Goal: Task Accomplishment & Management: Manage account settings

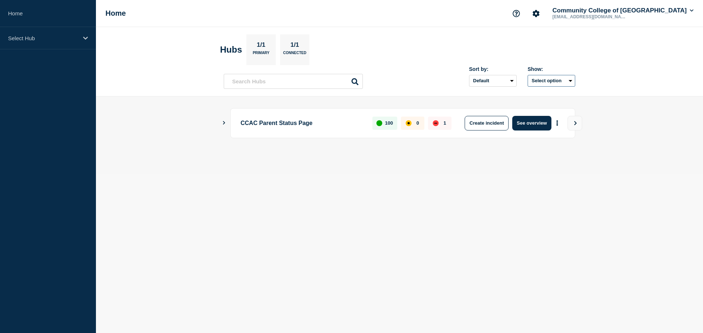
click at [558, 79] on button "Select option" at bounding box center [551, 81] width 48 height 12
click at [650, 72] on header "Hubs 1/1 Primary 1/1 Connected Sort by: Default Last added Last updated Most ac…" at bounding box center [399, 62] width 607 height 70
click at [618, 9] on button "Community College of [GEOGRAPHIC_DATA]" at bounding box center [623, 10] width 144 height 7
click at [605, 70] on link "User settings" at bounding box center [596, 70] width 32 height 6
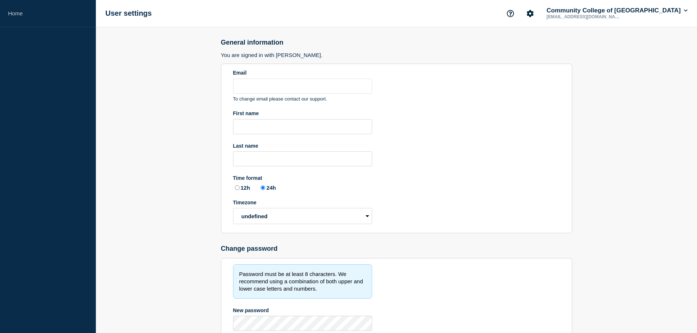
type input "[EMAIL_ADDRESS][DOMAIN_NAME]"
radio input "true"
select select "hub"
click at [592, 14] on p "[EMAIL_ADDRESS][DOMAIN_NAME]" at bounding box center [583, 16] width 76 height 5
click at [683, 8] on button "Community College of [GEOGRAPHIC_DATA]" at bounding box center [617, 10] width 144 height 7
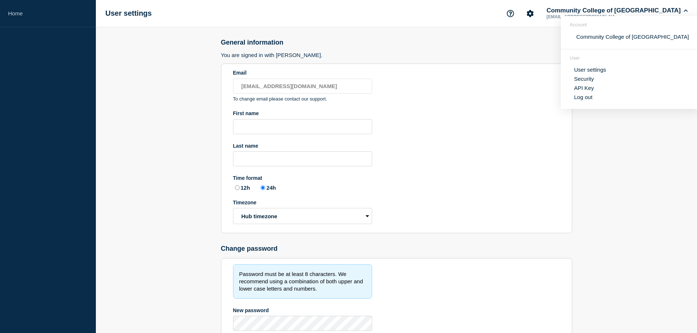
click at [600, 96] on li "Log out" at bounding box center [632, 97] width 117 height 6
click at [635, 166] on main "General information You are signed in with [PERSON_NAME]. Email [EMAIL_ADDRESS]…" at bounding box center [396, 225] width 601 height 396
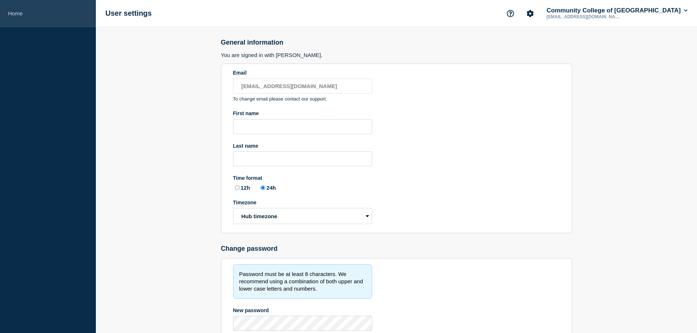
click at [14, 8] on link "Home" at bounding box center [48, 13] width 96 height 27
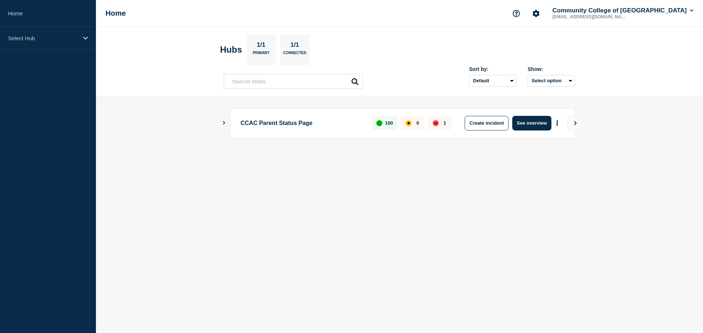
click at [224, 124] on icon "Show Connected Hubs" at bounding box center [223, 123] width 5 height 4
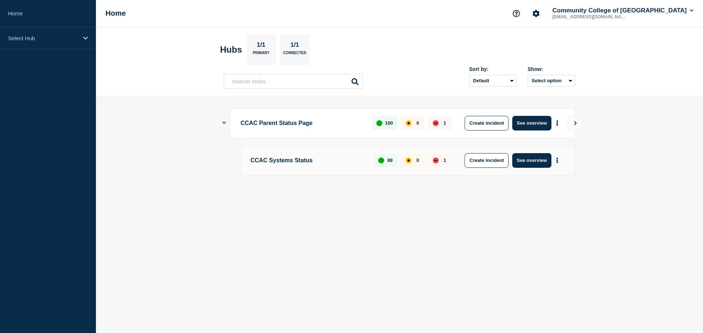
click at [224, 120] on icon "Show Connected Hubs" at bounding box center [224, 122] width 4 height 5
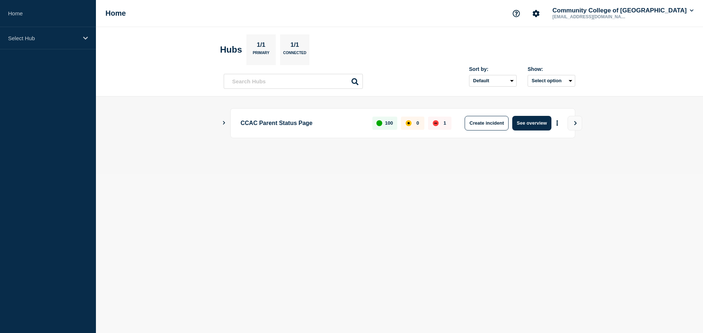
click at [224, 120] on button "Show Connected Hubs" at bounding box center [224, 122] width 4 height 5
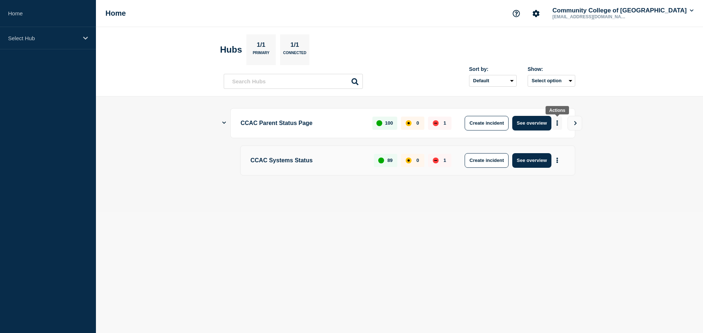
click at [558, 123] on icon "More actions" at bounding box center [557, 122] width 2 height 5
click at [547, 155] on link "View Status Page" at bounding box center [557, 155] width 54 height 6
click at [421, 66] on header "Hubs 1/1 Primary 1/1 Connected Sort by: Default Last added Last updated Most ac…" at bounding box center [399, 62] width 607 height 70
click at [539, 16] on icon "Account settings" at bounding box center [535, 13] width 7 height 7
click at [543, 41] on link "Team Members" at bounding box center [550, 43] width 38 height 6
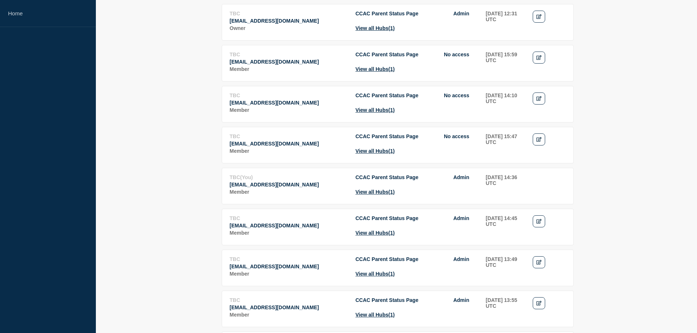
scroll to position [476, 0]
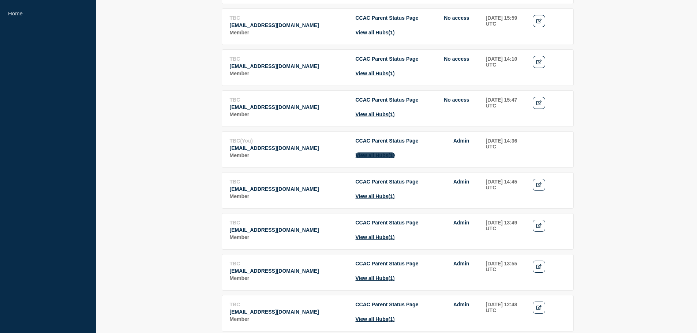
click at [378, 158] on button "View all Hubs (1)" at bounding box center [375, 156] width 39 height 6
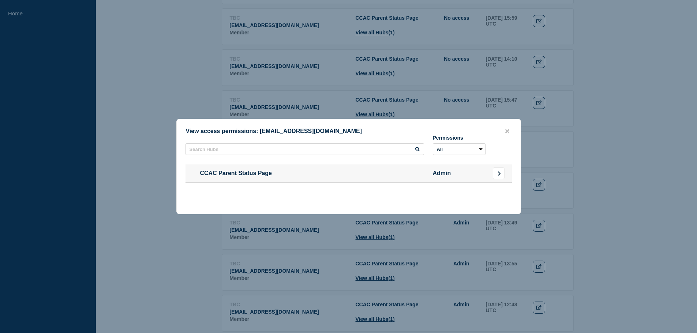
click at [502, 175] on button "Go to Connected Hubs" at bounding box center [499, 174] width 12 height 12
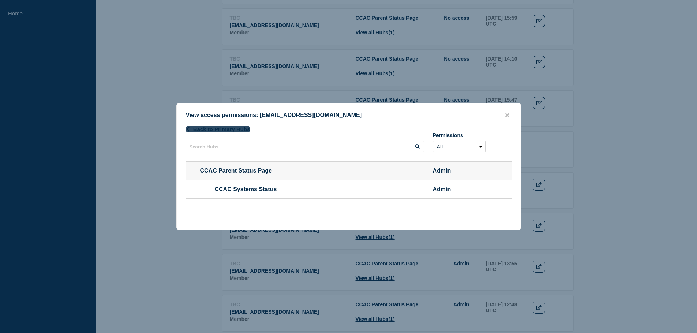
click at [237, 128] on button "Back to Primary Hubs" at bounding box center [218, 129] width 65 height 6
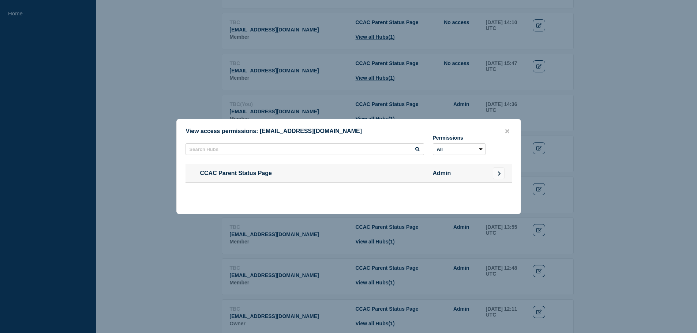
scroll to position [668, 0]
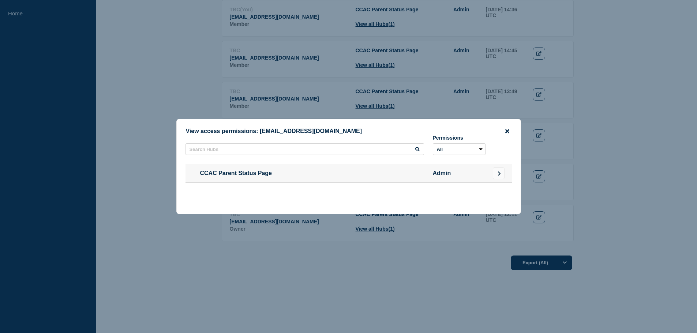
click at [509, 133] on icon "close button" at bounding box center [507, 131] width 4 height 6
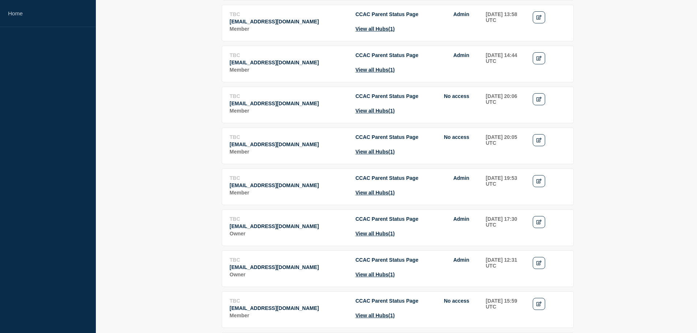
scroll to position [0, 0]
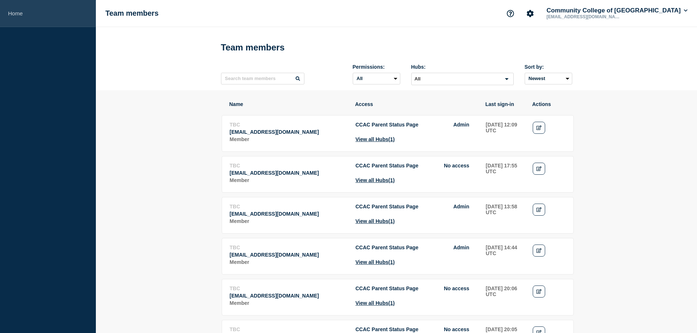
click at [18, 15] on link "Home" at bounding box center [48, 13] width 96 height 27
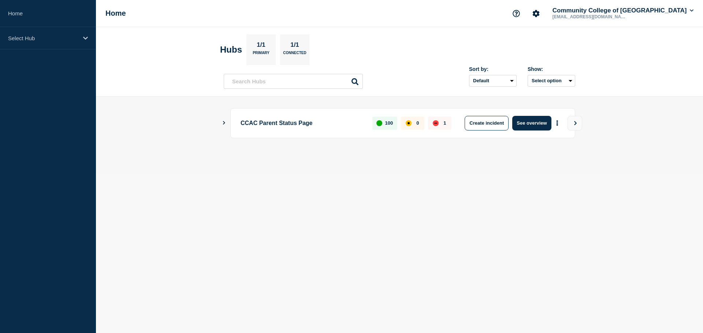
click at [223, 124] on icon "Show Connected Hubs" at bounding box center [223, 123] width 5 height 4
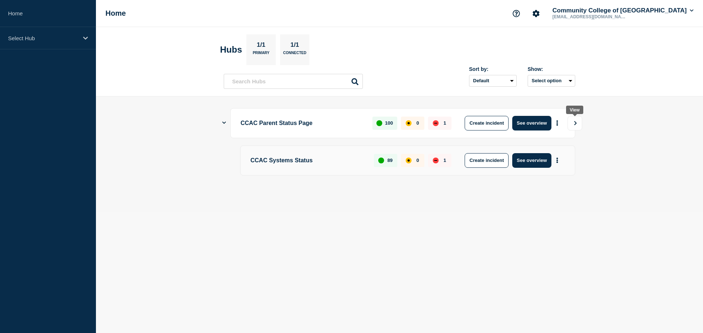
click at [573, 123] on icon "View" at bounding box center [575, 123] width 5 height 4
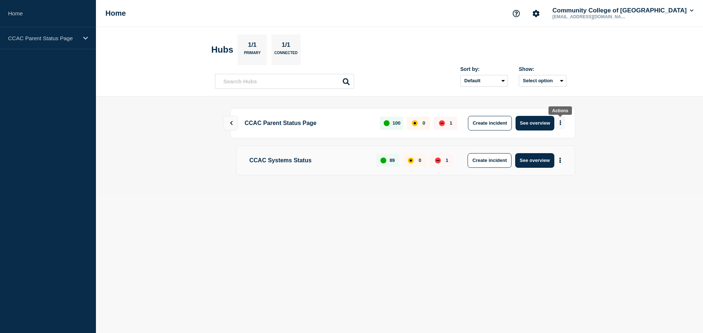
click at [560, 124] on icon "More actions" at bounding box center [560, 123] width 1 height 5
click at [679, 106] on main "CCAC Parent Status Page 100 0 1 Create incident See overview CCAC Systems Statu…" at bounding box center [399, 146] width 607 height 98
click at [291, 44] on p "1/1" at bounding box center [286, 46] width 14 height 10
click at [236, 46] on div "Hubs 1/1 Primary 1/1 Connected" at bounding box center [255, 49] width 89 height 31
click at [82, 38] on div "CCAC Parent Status Page" at bounding box center [48, 38] width 96 height 22
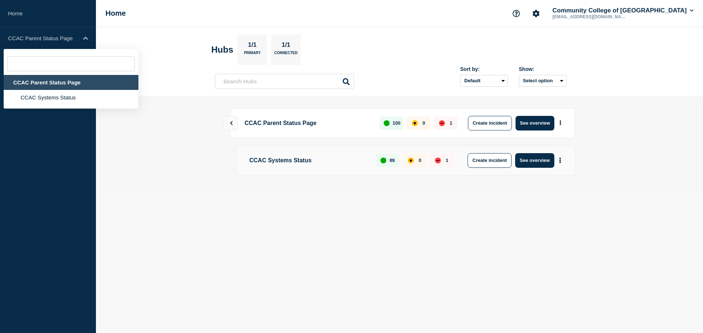
click at [60, 85] on div "CCAC Parent Status Page" at bounding box center [71, 82] width 135 height 15
click at [643, 68] on header "Hubs 1/1 Primary 1/1 Connected Sort by: Default Last added Last updated Most ac…" at bounding box center [399, 62] width 607 height 70
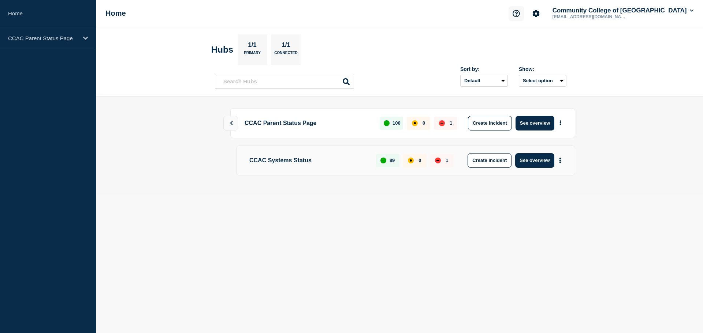
click at [520, 10] on icon "Support" at bounding box center [515, 13] width 7 height 7
click at [527, 43] on link "Help Guides" at bounding box center [522, 43] width 30 height 6
click at [228, 122] on button at bounding box center [230, 123] width 15 height 15
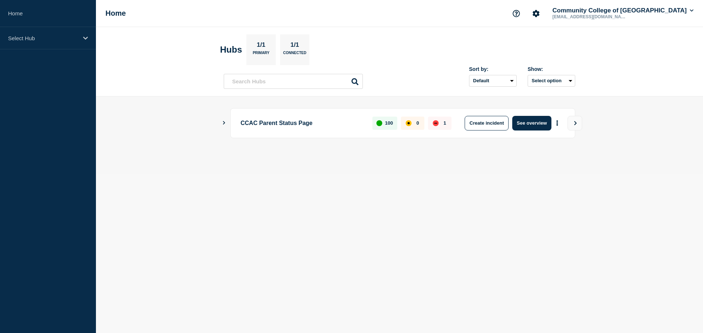
click at [227, 124] on div "CCAC Parent Status Page 100 0 1 Create incident See overview" at bounding box center [399, 123] width 351 height 30
click at [223, 124] on icon "Show Connected Hubs" at bounding box center [223, 123] width 5 height 4
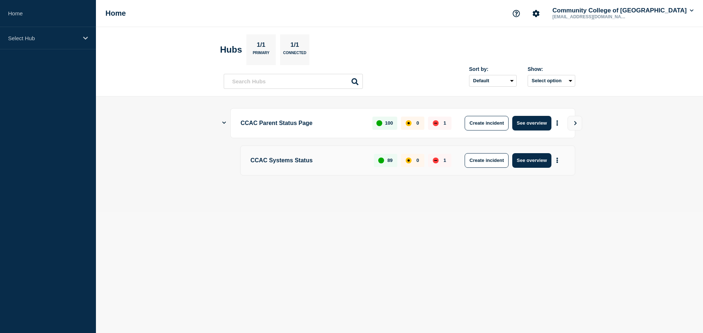
click at [342, 165] on p "CCAC Systems Status" at bounding box center [307, 160] width 115 height 15
click at [558, 163] on button "More actions" at bounding box center [557, 161] width 10 height 14
click at [555, 124] on button "More actions" at bounding box center [557, 123] width 10 height 14
click at [382, 125] on div "100" at bounding box center [384, 123] width 25 height 13
click at [557, 122] on icon "More actions" at bounding box center [557, 122] width 2 height 5
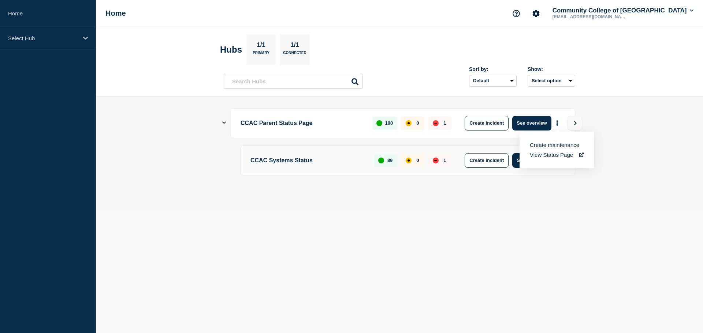
click at [552, 154] on link "View Status Page" at bounding box center [557, 155] width 54 height 6
click at [609, 34] on header "Hubs 1/1 Primary 1/1 Connected Sort by: Default Last added Last updated Most ac…" at bounding box center [399, 62] width 607 height 70
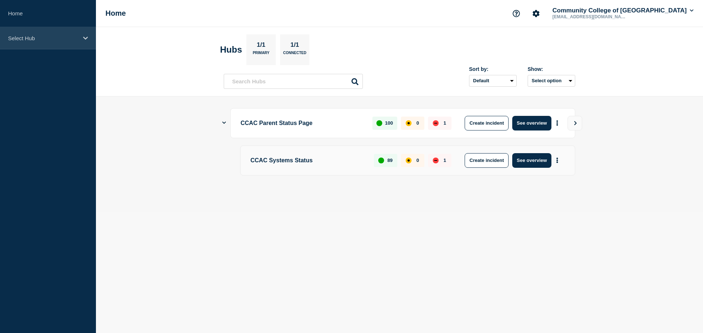
click at [33, 43] on div "Select Hub" at bounding box center [48, 38] width 96 height 22
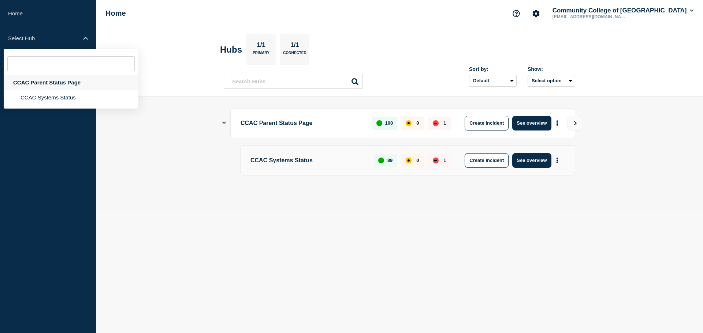
click at [36, 83] on div "CCAC Parent Status Page" at bounding box center [71, 82] width 135 height 15
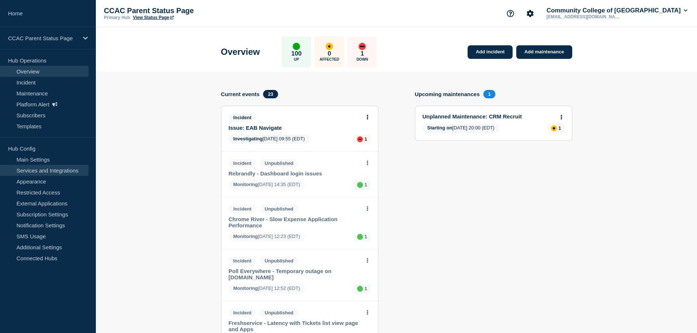
click at [41, 171] on link "Services and Integrations" at bounding box center [44, 170] width 89 height 11
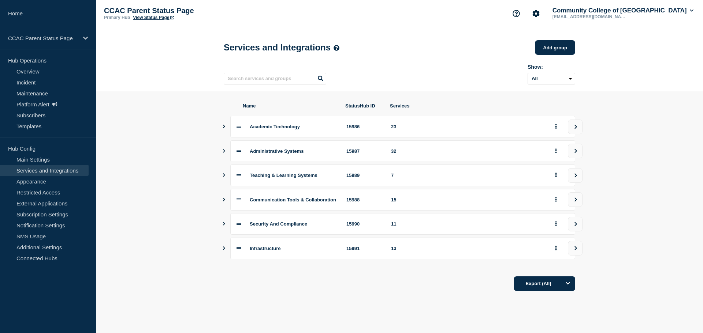
click at [225, 153] on icon "Show services" at bounding box center [223, 151] width 5 height 4
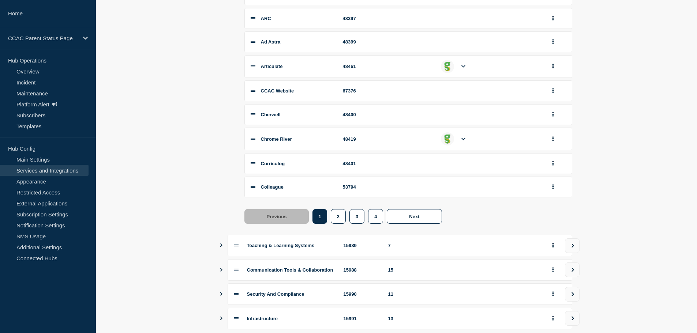
scroll to position [276, 0]
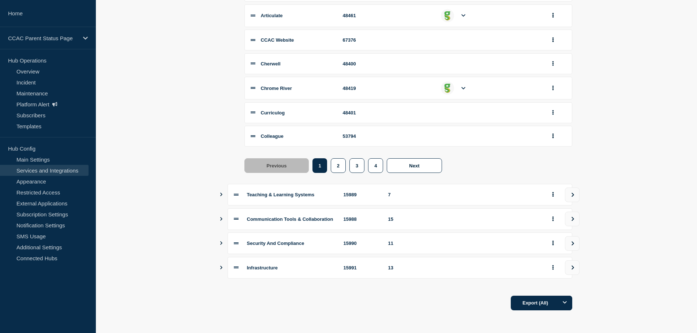
click at [222, 217] on icon "Show services" at bounding box center [221, 219] width 5 height 4
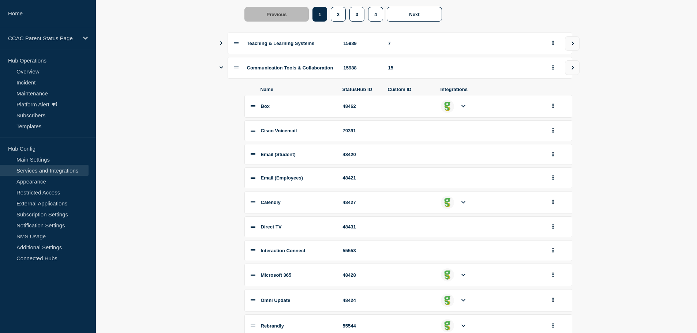
scroll to position [459, 0]
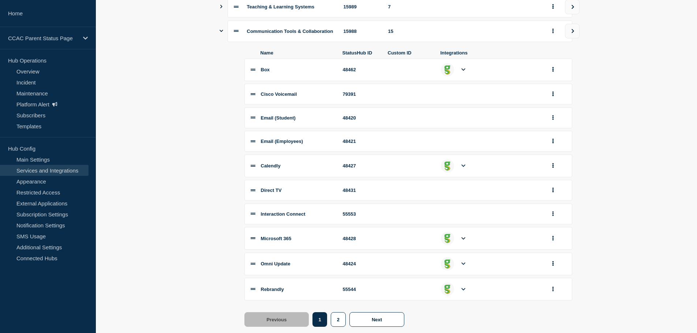
click at [464, 241] on icon at bounding box center [463, 238] width 4 height 5
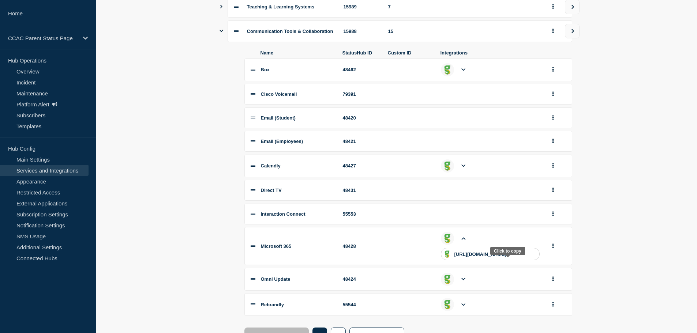
click at [507, 257] on p "[URL][DOMAIN_NAME]" at bounding box center [481, 254] width 52 height 5
click at [558, 251] on button "group actions" at bounding box center [553, 246] width 9 height 11
click at [578, 156] on button "Edit" at bounding box center [580, 150] width 37 height 11
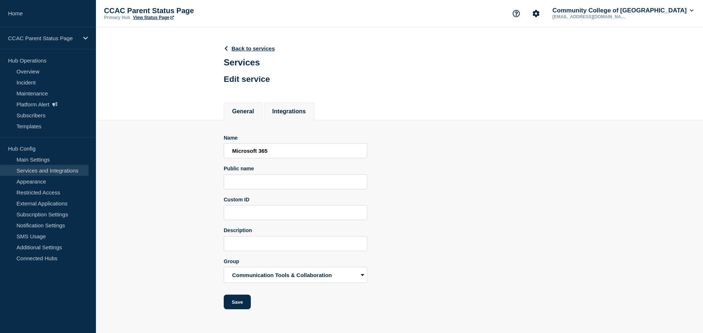
click at [300, 113] on button "Integrations" at bounding box center [289, 111] width 34 height 7
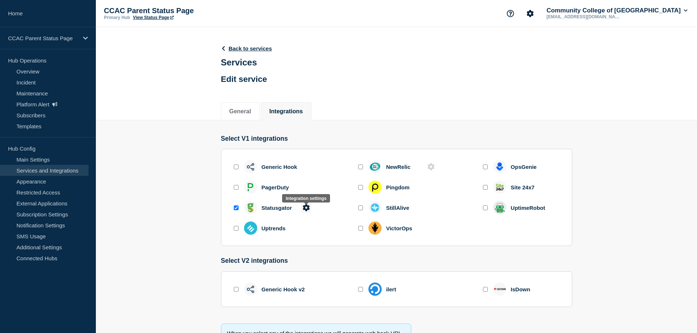
click at [306, 209] on icon at bounding box center [306, 207] width 7 height 7
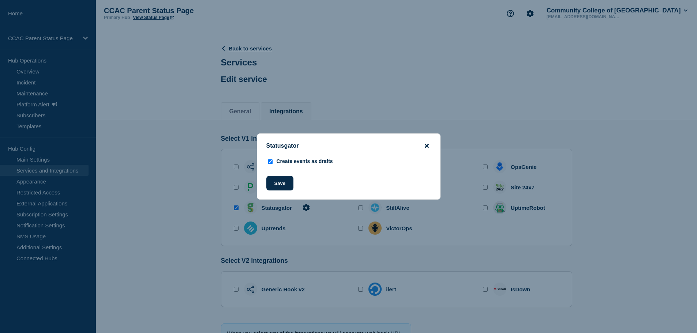
click at [427, 145] on icon "close button" at bounding box center [427, 146] width 4 height 4
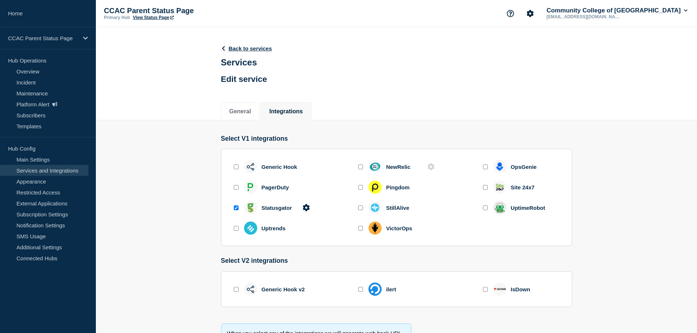
click at [246, 45] on header "Back to services Services Edit service" at bounding box center [246, 64] width 51 height 54
click at [240, 46] on link "Back to services" at bounding box center [246, 48] width 51 height 6
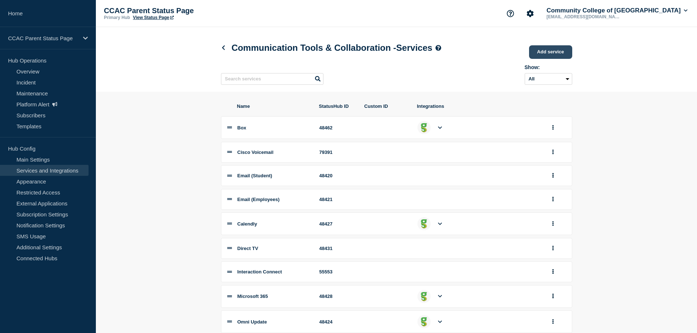
click at [558, 53] on link "Add service" at bounding box center [550, 52] width 43 height 14
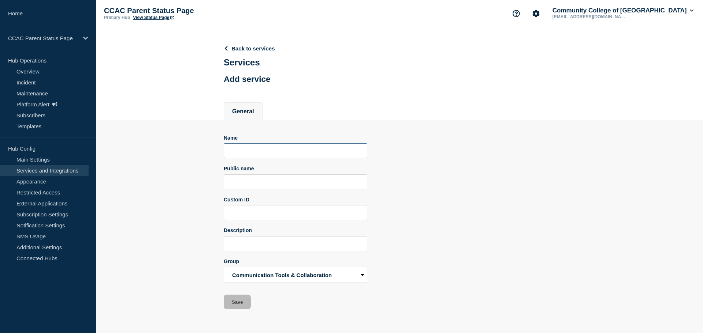
click at [245, 153] on input "Name" at bounding box center [295, 150] width 143 height 15
click at [246, 52] on header "Back to services Services Add service" at bounding box center [249, 64] width 51 height 54
click at [249, 46] on link "Back to services" at bounding box center [249, 48] width 51 height 6
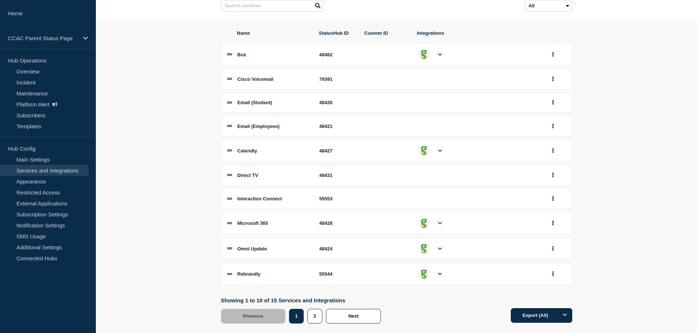
scroll to position [88, 0]
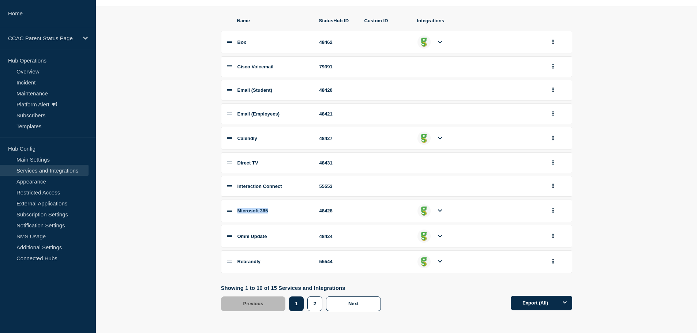
drag, startPoint x: 281, startPoint y: 213, endPoint x: 239, endPoint y: 212, distance: 42.1
click at [239, 212] on div "Microsoft 365" at bounding box center [274, 210] width 73 height 5
copy span "Microsoft 365"
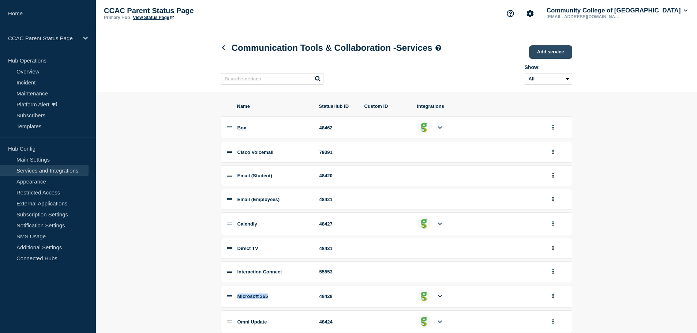
click at [542, 51] on link "Add service" at bounding box center [550, 52] width 43 height 14
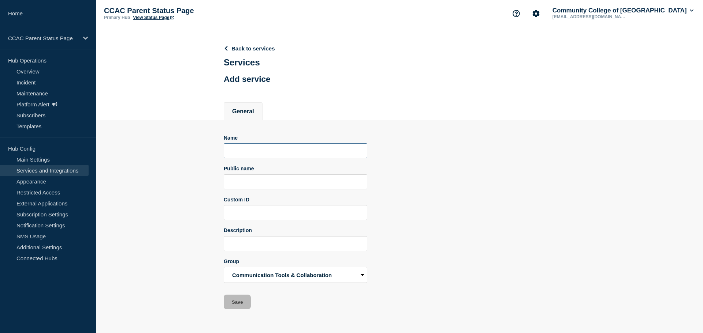
click at [244, 158] on input "Name" at bounding box center [295, 150] width 143 height 15
paste input "Microsoft 365"
drag, startPoint x: 288, startPoint y: 152, endPoint x: 171, endPoint y: 147, distance: 117.2
click at [171, 147] on section "Name Microsoft 365 Apps Public name Custom ID Description Group Academic Techno…" at bounding box center [399, 215] width 607 height 190
type input "Microsoft 365 Apps"
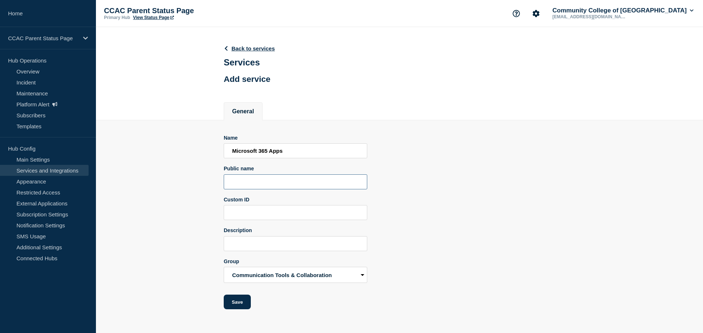
click at [254, 190] on input "Public name" at bounding box center [295, 182] width 143 height 15
paste input "Microsoft 365 Apps"
type input "Microsoft 365 Apps"
drag, startPoint x: 250, startPoint y: 217, endPoint x: 257, endPoint y: 215, distance: 7.2
click at [250, 217] on input "Custom ID" at bounding box center [295, 212] width 143 height 15
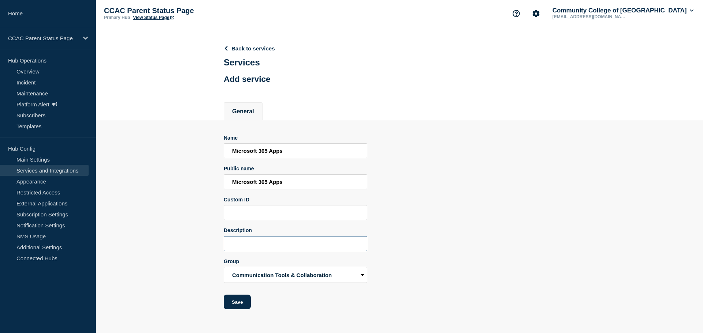
click at [265, 248] on input "Description" at bounding box center [295, 243] width 143 height 15
click at [287, 275] on select "Academic Technology Administrative Systems Teaching & Learning Systems Communic…" at bounding box center [295, 275] width 143 height 16
click at [508, 231] on div "Name Microsoft 365 Apps Public name Microsoft 365 Apps Custom ID Description Gr…" at bounding box center [399, 222] width 351 height 175
click at [260, 49] on link "Back to services" at bounding box center [249, 48] width 51 height 6
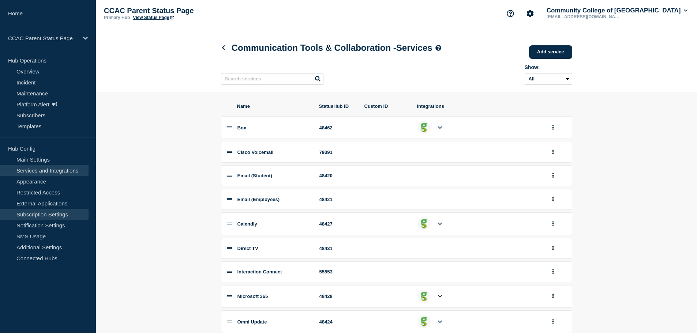
click at [32, 212] on link "Subscription Settings" at bounding box center [44, 214] width 89 height 11
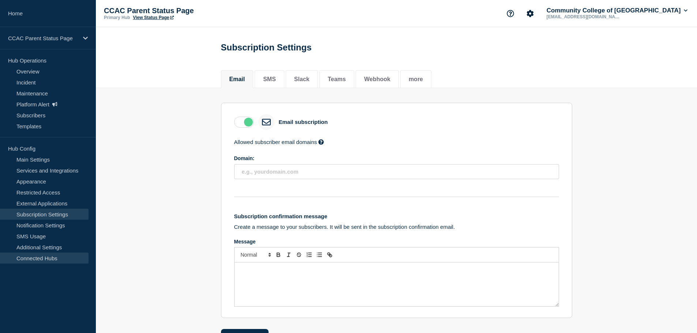
click at [36, 261] on link "Connected Hubs" at bounding box center [44, 258] width 89 height 11
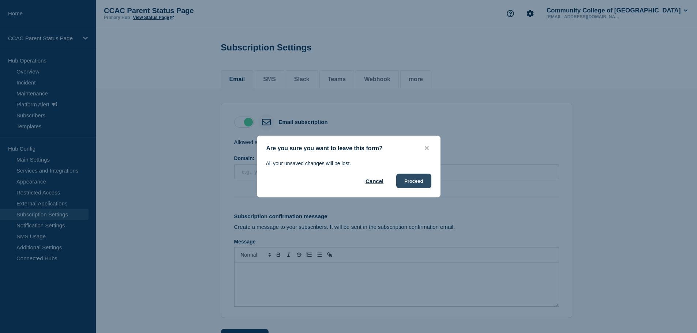
click at [405, 179] on button "Proceed" at bounding box center [413, 181] width 35 height 15
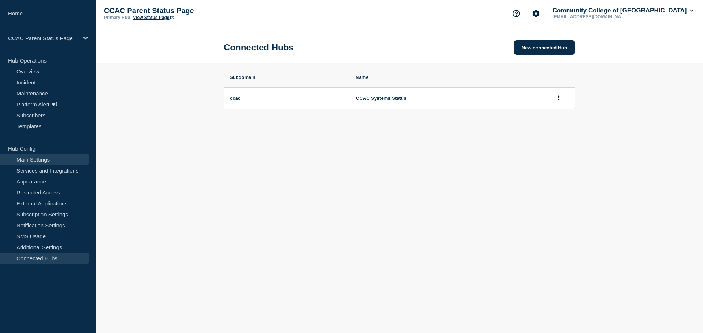
click at [31, 157] on link "Main Settings" at bounding box center [44, 159] width 89 height 11
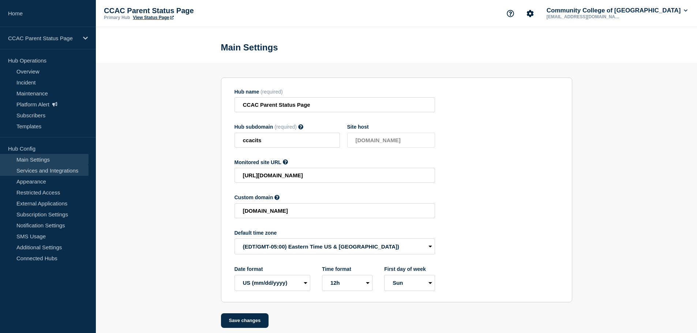
click at [41, 173] on link "Services and Integrations" at bounding box center [44, 170] width 89 height 11
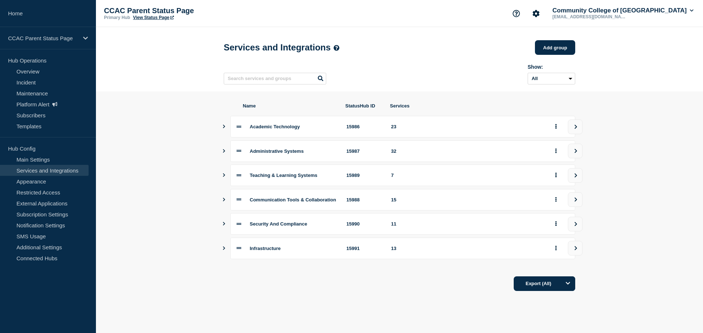
click at [225, 202] on icon "Show services" at bounding box center [223, 200] width 5 height 4
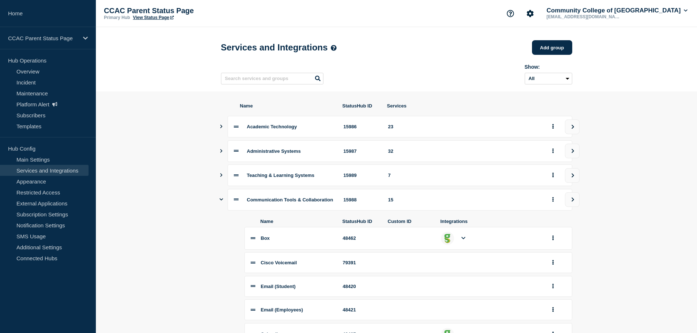
scroll to position [73, 0]
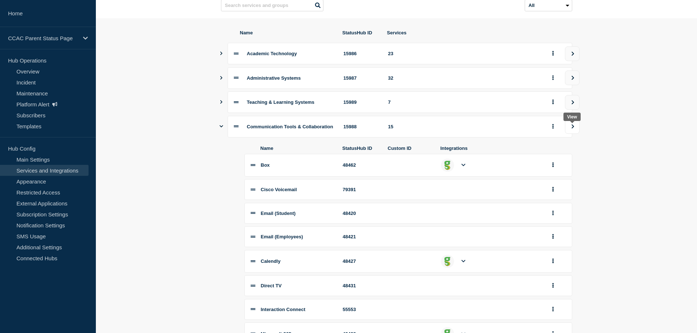
click at [570, 129] on button "view group" at bounding box center [572, 126] width 15 height 15
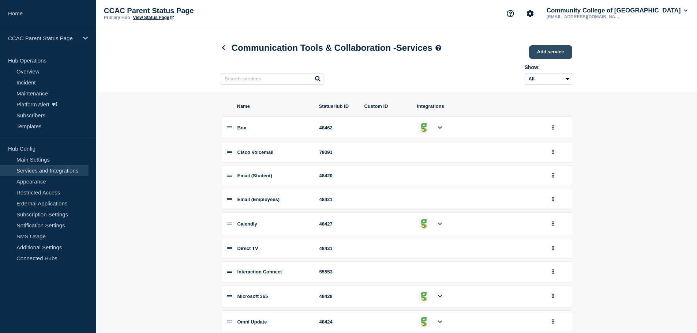
click at [545, 51] on link "Add service" at bounding box center [550, 52] width 43 height 14
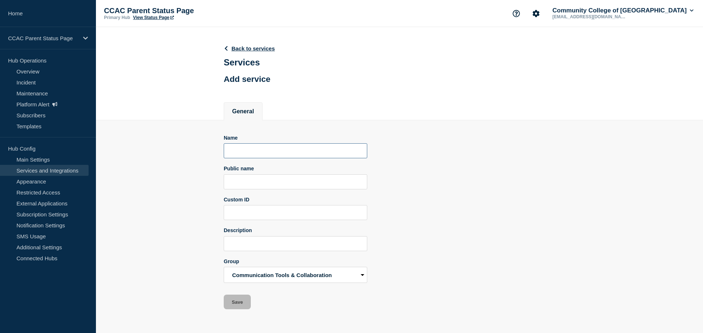
click at [262, 154] on input "Name" at bounding box center [295, 150] width 143 height 15
paste input "Microsoft 365 Apps"
type input "Microsoft 365 Apps"
click at [264, 181] on input "Public name" at bounding box center [295, 182] width 143 height 15
paste input "Microsoft 365 Apps"
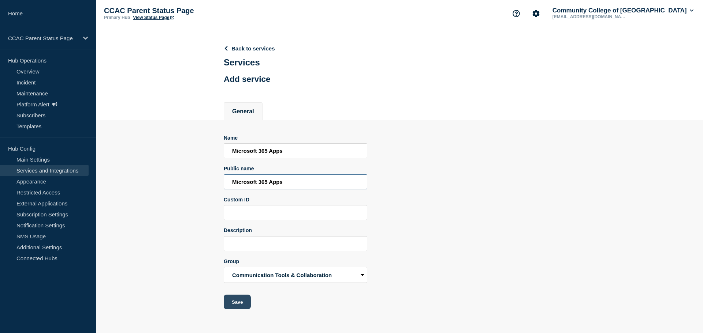
type input "Microsoft 365 Apps"
click at [235, 306] on button "Save" at bounding box center [237, 302] width 27 height 15
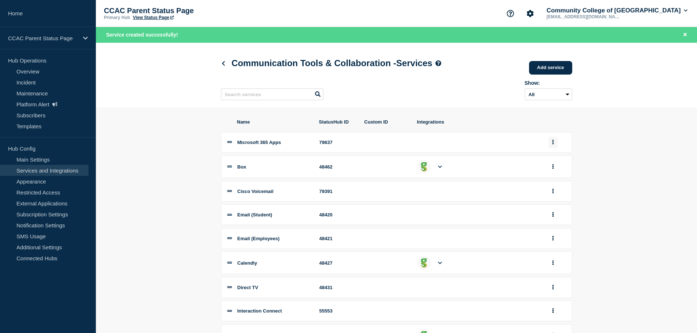
click at [557, 146] on button "group actions" at bounding box center [553, 142] width 9 height 11
click at [549, 158] on button "Edit" at bounding box center [557, 155] width 37 height 11
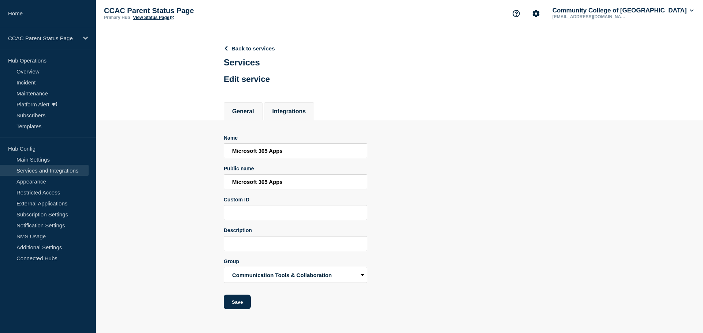
click at [303, 115] on button "Integrations" at bounding box center [289, 111] width 34 height 7
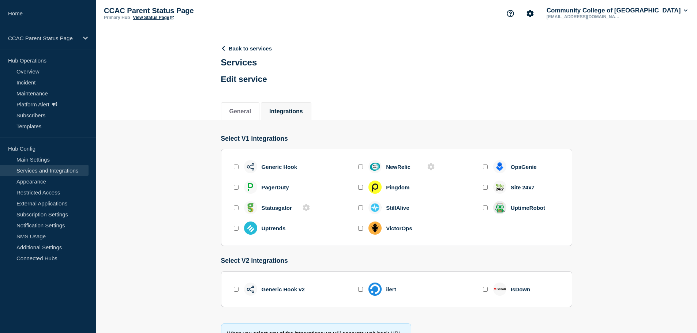
click at [234, 210] on input "enable statusgator" at bounding box center [236, 208] width 5 height 5
checkbox input "true"
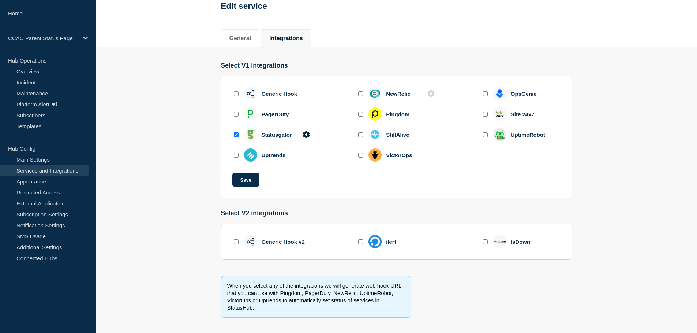
scroll to position [82, 0]
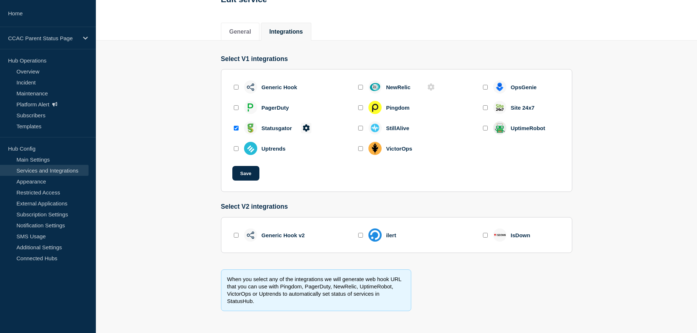
click at [308, 129] on icon at bounding box center [306, 127] width 7 height 7
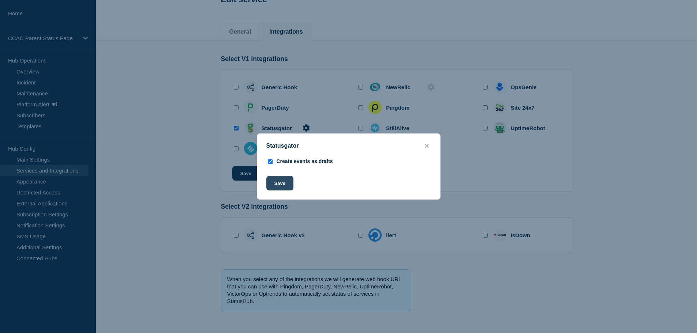
click at [280, 185] on button "Save" at bounding box center [279, 183] width 27 height 15
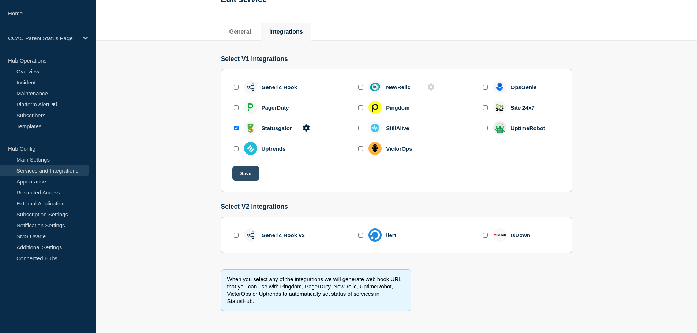
click at [247, 173] on button "Save" at bounding box center [245, 173] width 27 height 15
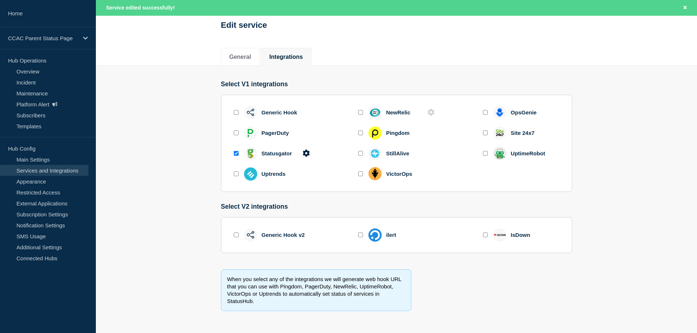
scroll to position [72, 0]
click at [231, 48] on li "General" at bounding box center [240, 57] width 39 height 18
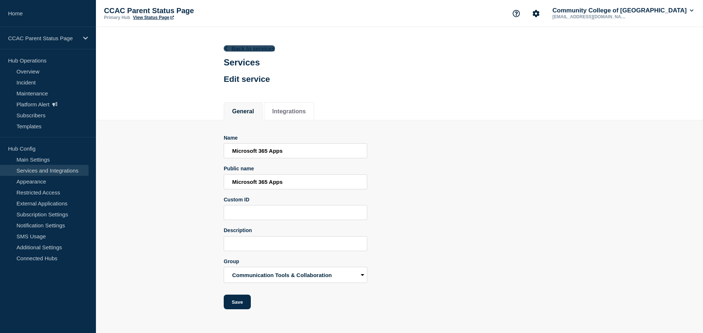
click at [254, 45] on link "Back to services" at bounding box center [249, 48] width 51 height 6
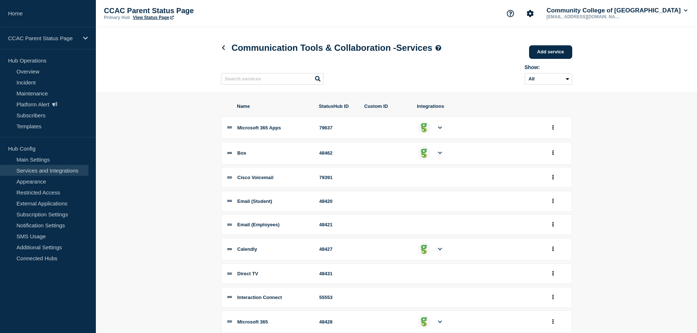
click at [440, 129] on icon at bounding box center [440, 128] width 4 height 3
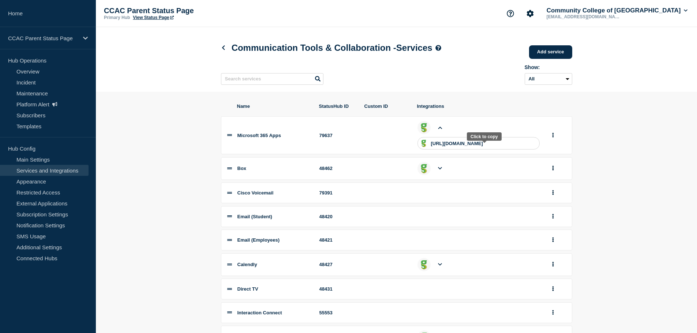
click at [468, 145] on p "[URL][DOMAIN_NAME]" at bounding box center [457, 143] width 52 height 5
click at [552, 137] on icon "group actions" at bounding box center [553, 135] width 2 height 5
click at [554, 152] on button "Edit" at bounding box center [557, 148] width 37 height 11
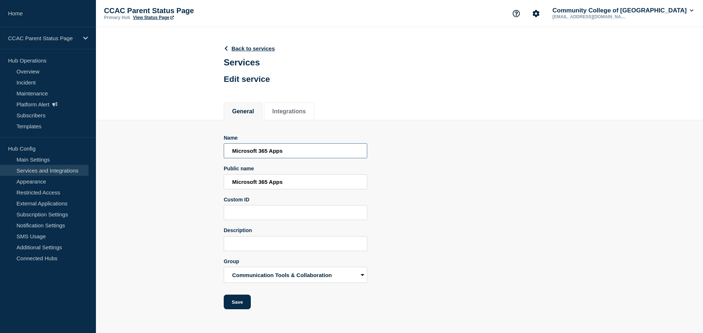
click at [273, 153] on input "Microsoft 365 Apps" at bounding box center [295, 150] width 143 height 15
type input "Microsoft 365 Suite"
click at [273, 184] on input "Microsoft 365 Apps" at bounding box center [295, 182] width 143 height 15
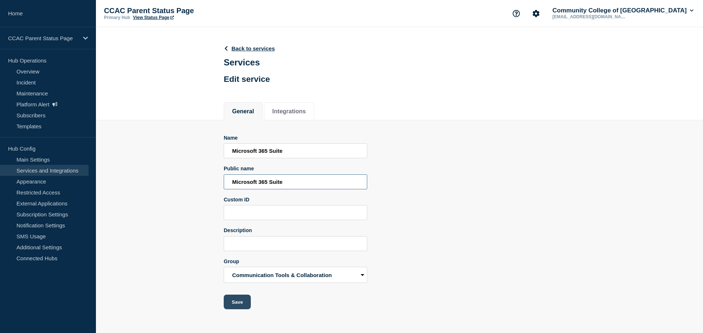
type input "Microsoft 365 Suite"
click at [239, 304] on button "Save" at bounding box center [237, 302] width 27 height 15
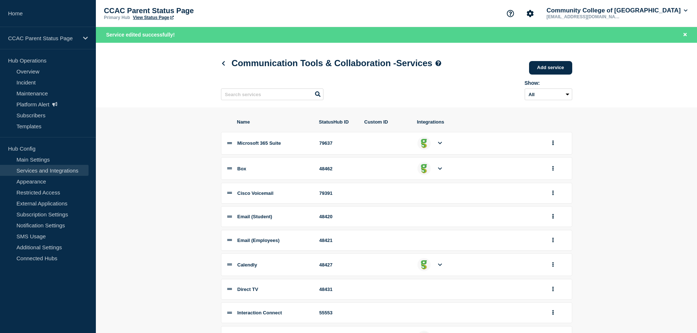
click at [438, 146] on icon at bounding box center [440, 143] width 4 height 5
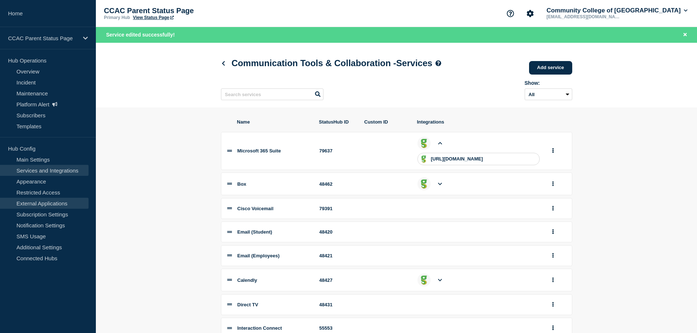
click at [44, 206] on link "External Applications" at bounding box center [44, 203] width 89 height 11
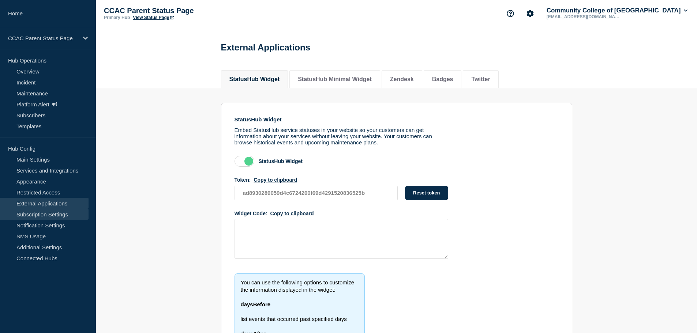
click at [35, 219] on link "Subscription Settings" at bounding box center [44, 214] width 89 height 11
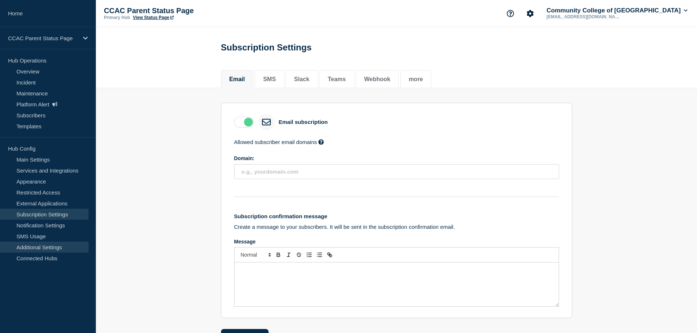
click at [25, 250] on link "Additional Settings" at bounding box center [44, 247] width 89 height 11
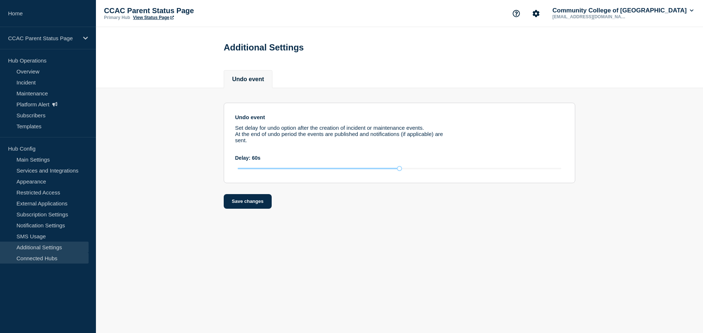
click at [28, 259] on link "Connected Hubs" at bounding box center [44, 258] width 89 height 11
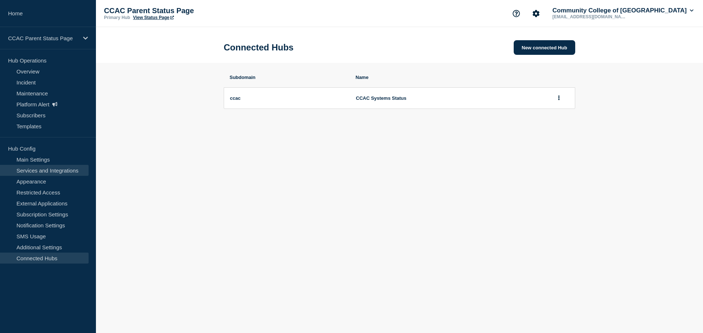
click at [26, 173] on link "Services and Integrations" at bounding box center [44, 170] width 89 height 11
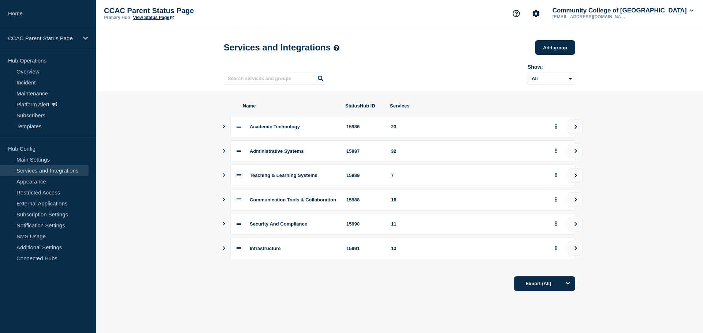
click at [224, 202] on icon "Show services" at bounding box center [223, 200] width 5 height 4
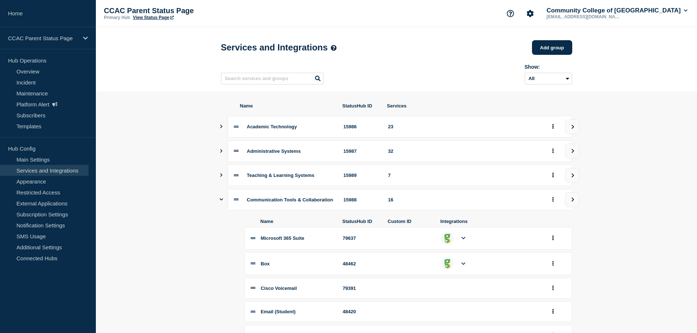
scroll to position [183, 0]
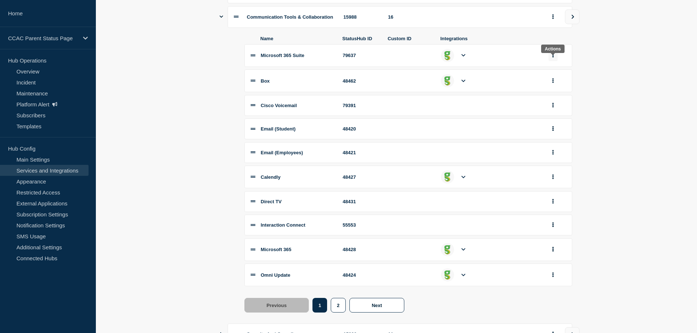
click at [553, 58] on icon "group actions" at bounding box center [552, 55] width 1 height 5
click at [193, 75] on section "Name StatusHub ID Services Academic Technology 15986 23 Administrative Systems …" at bounding box center [396, 161] width 601 height 505
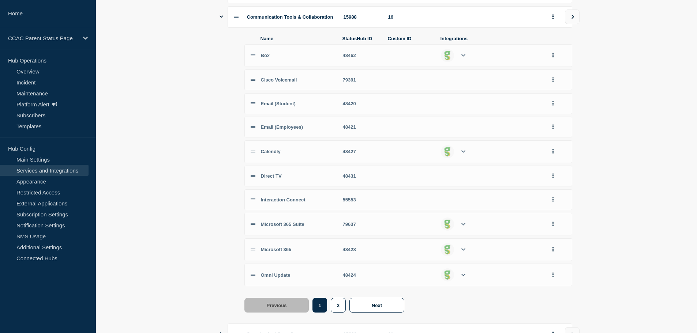
scroll to position [199, 0]
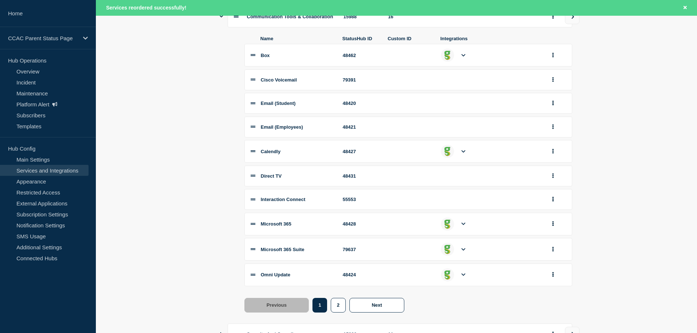
click at [305, 227] on div "Microsoft 365" at bounding box center [297, 223] width 73 height 5
click at [551, 228] on button "group actions" at bounding box center [553, 223] width 9 height 11
click at [549, 242] on button "Edit" at bounding box center [557, 237] width 37 height 11
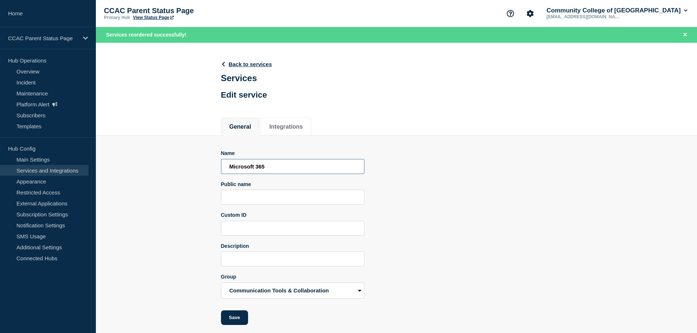
click at [282, 172] on input "Microsoft 365" at bounding box center [292, 166] width 143 height 15
type input "Microsoft 365 Apps"
click at [238, 321] on button "Save" at bounding box center [234, 318] width 27 height 15
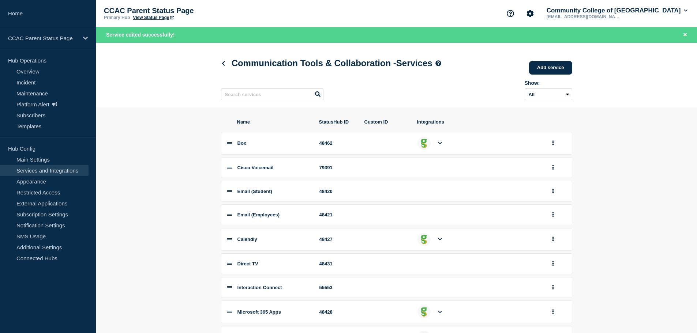
scroll to position [104, 0]
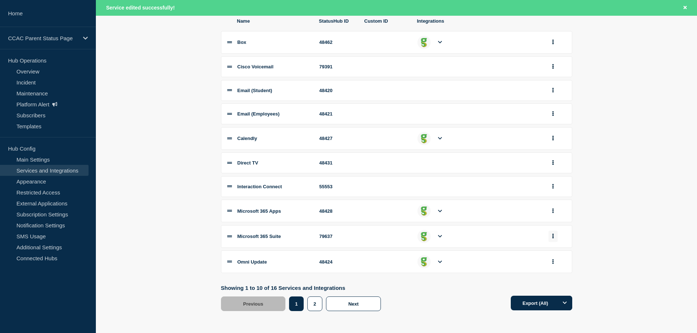
click at [553, 234] on icon "group actions" at bounding box center [552, 236] width 1 height 5
click at [554, 143] on button "Edit" at bounding box center [557, 140] width 37 height 11
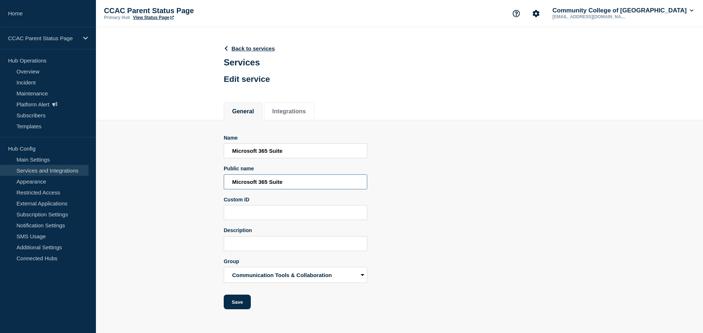
drag, startPoint x: 301, startPoint y: 186, endPoint x: 211, endPoint y: 185, distance: 90.4
click at [211, 185] on section "Name Microsoft 365 Suite Public name Microsoft 365 Suite Custom ID Description …" at bounding box center [399, 215] width 607 height 190
click at [286, 108] on button "Integrations" at bounding box center [289, 111] width 34 height 7
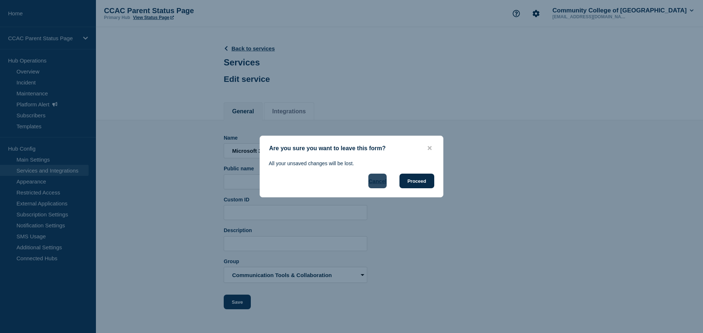
click at [381, 184] on button "Cancel" at bounding box center [377, 181] width 18 height 15
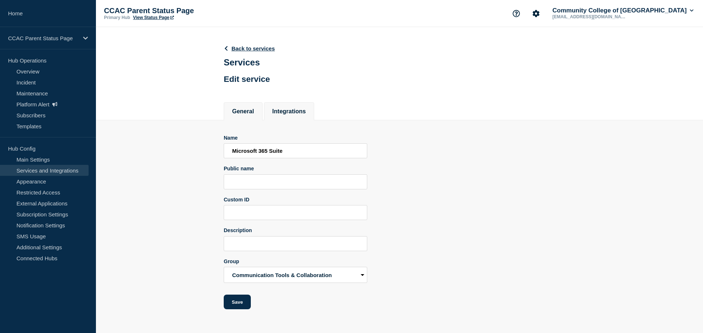
click at [306, 115] on button "Integrations" at bounding box center [289, 111] width 34 height 7
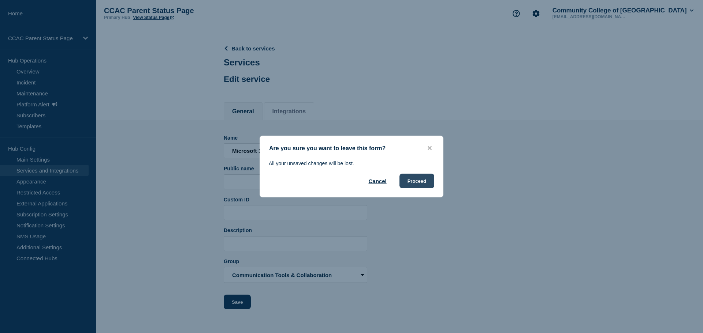
click at [414, 181] on button "Proceed" at bounding box center [416, 181] width 35 height 15
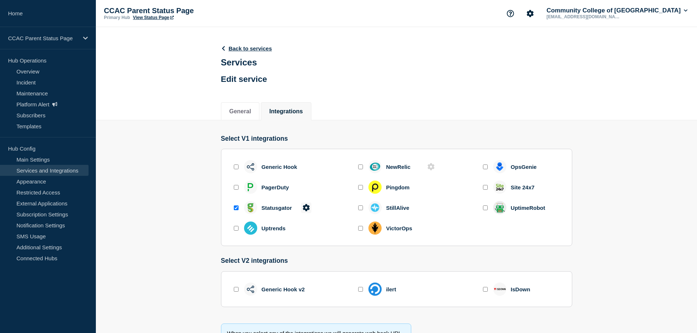
click at [307, 209] on icon at bounding box center [306, 207] width 7 height 7
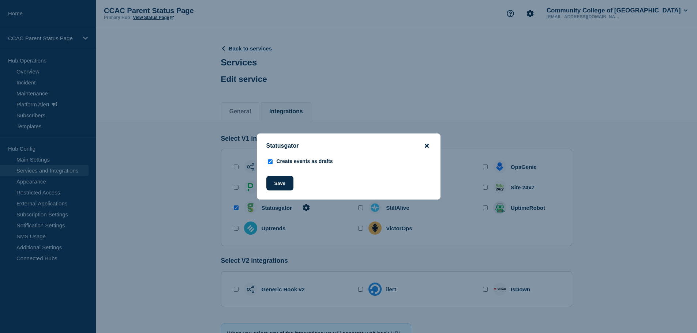
click at [426, 144] on icon "close button" at bounding box center [427, 146] width 4 height 6
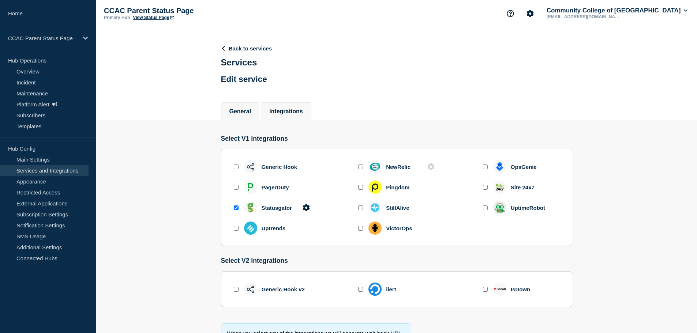
click at [244, 115] on button "General" at bounding box center [240, 111] width 22 height 7
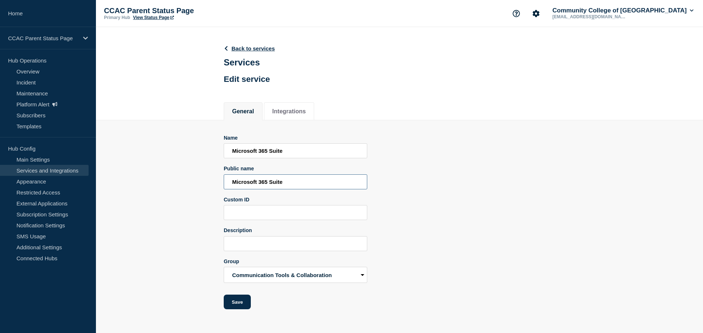
click at [294, 187] on input "Microsoft 365 Suite" at bounding box center [295, 182] width 143 height 15
click at [235, 303] on button "Save" at bounding box center [237, 302] width 27 height 15
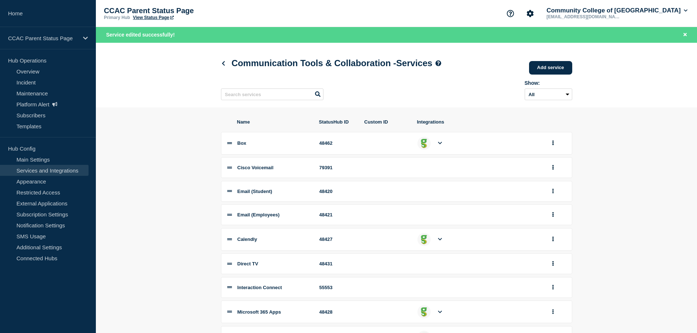
scroll to position [104, 0]
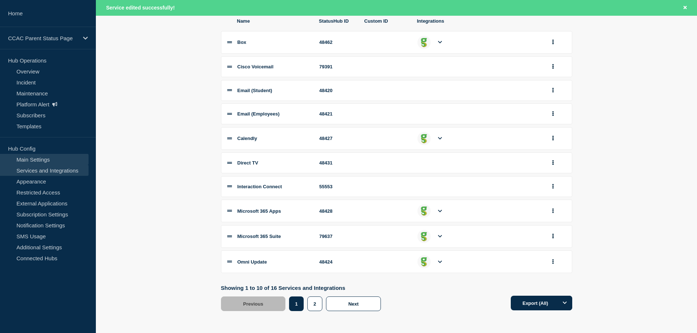
click at [51, 163] on link "Main Settings" at bounding box center [44, 159] width 89 height 11
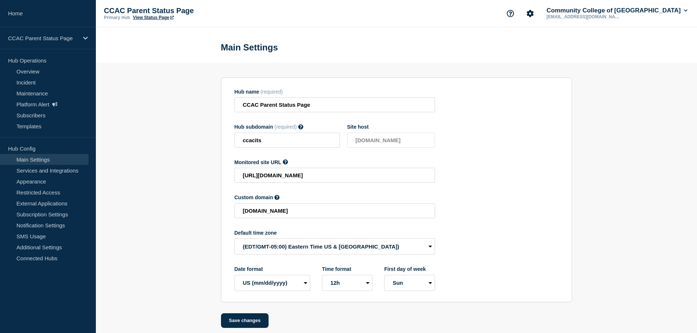
scroll to position [8, 0]
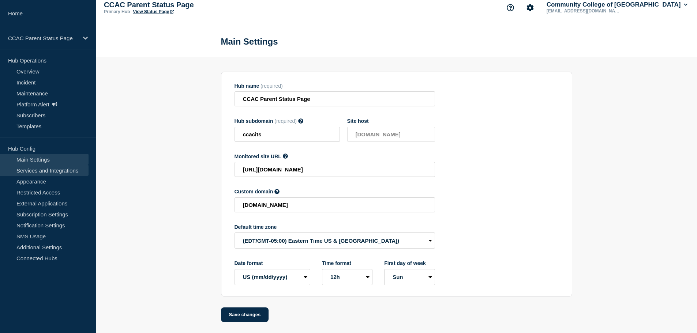
click at [33, 172] on link "Services and Integrations" at bounding box center [44, 170] width 89 height 11
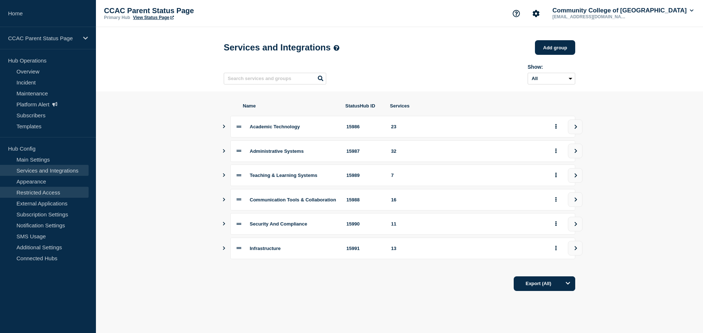
click at [31, 190] on link "Restricted Access" at bounding box center [44, 192] width 89 height 11
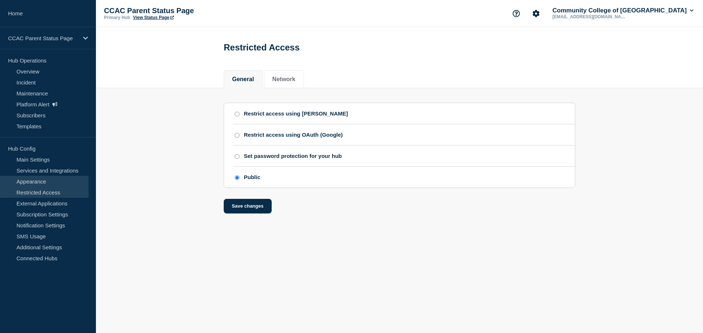
click at [31, 184] on link "Appearance" at bounding box center [44, 181] width 89 height 11
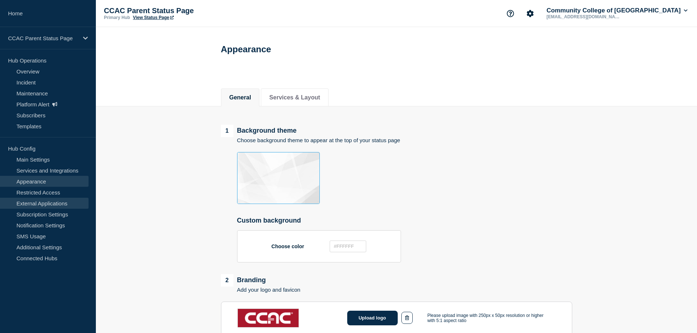
click at [31, 206] on link "External Applications" at bounding box center [44, 203] width 89 height 11
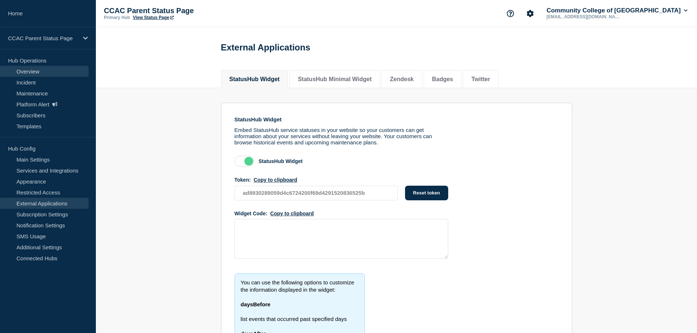
click at [32, 71] on link "Overview" at bounding box center [44, 71] width 89 height 11
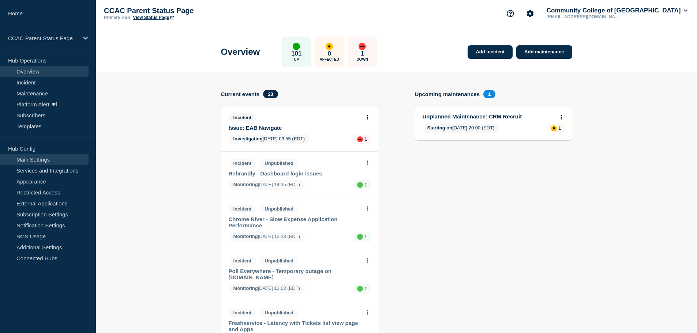
click at [21, 160] on link "Main Settings" at bounding box center [44, 159] width 89 height 11
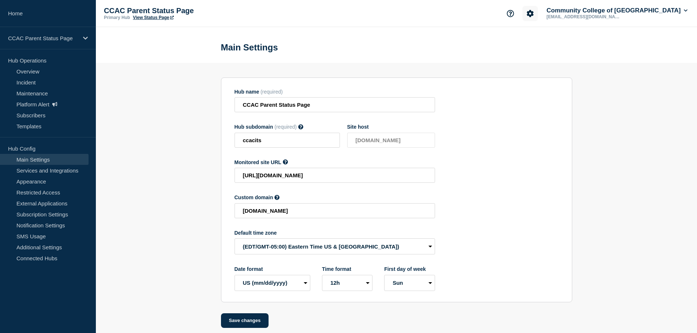
click at [534, 15] on icon "Account settings" at bounding box center [530, 13] width 7 height 7
click at [151, 108] on section "Hub name (required) CCAC Parent Status Page Hub subdomain (required) Must conta…" at bounding box center [396, 195] width 601 height 265
click at [33, 172] on link "Services and Integrations" at bounding box center [44, 170] width 89 height 11
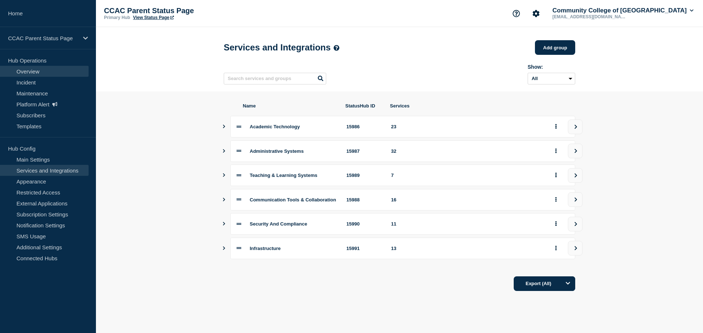
click at [26, 73] on link "Overview" at bounding box center [44, 71] width 89 height 11
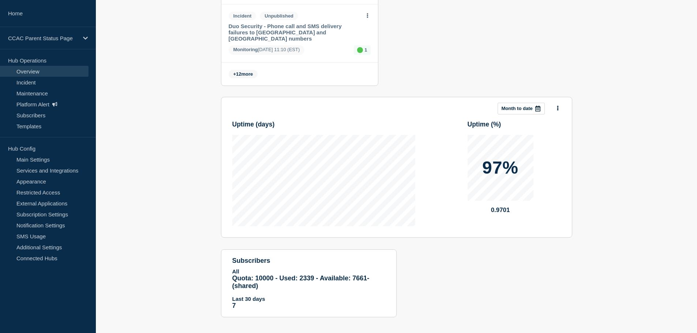
scroll to position [481, 0]
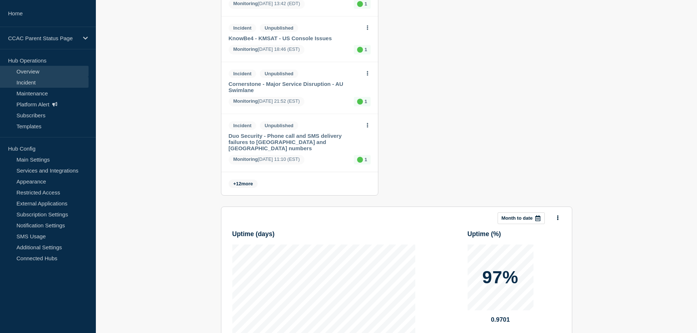
click at [29, 85] on link "Incident" at bounding box center [44, 82] width 89 height 11
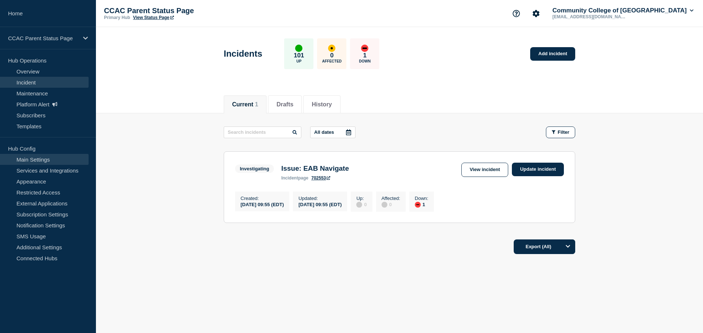
click at [27, 161] on link "Main Settings" at bounding box center [44, 159] width 89 height 11
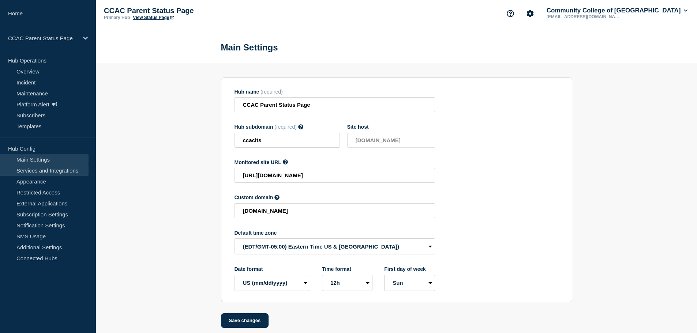
click at [34, 175] on link "Services and Integrations" at bounding box center [44, 170] width 89 height 11
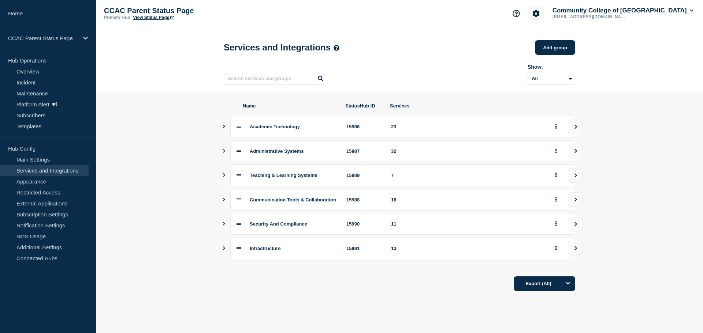
click at [539, 15] on icon "Account settings" at bounding box center [535, 13] width 7 height 7
click at [469, 40] on div "Services and Integrations Add group" at bounding box center [399, 48] width 351 height 22
click at [35, 182] on link "Appearance" at bounding box center [44, 181] width 89 height 11
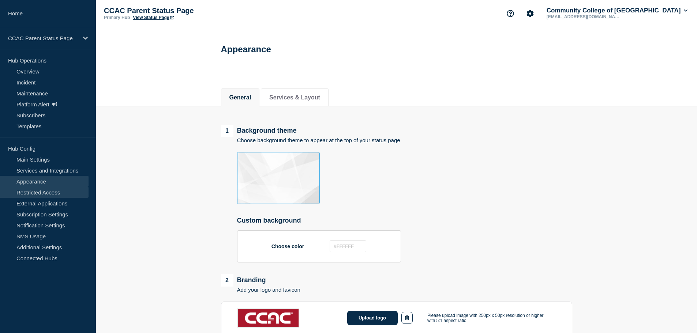
click at [40, 195] on link "Restricted Access" at bounding box center [44, 192] width 89 height 11
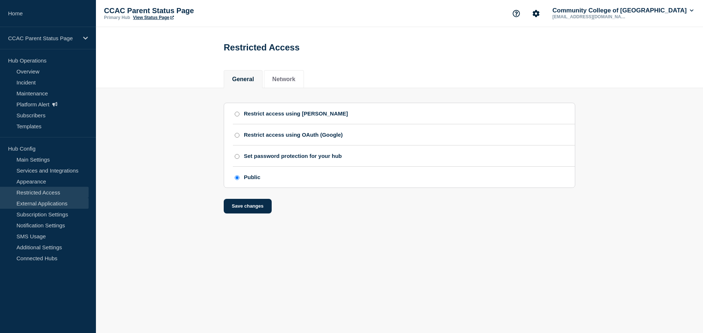
click at [32, 208] on link "External Applications" at bounding box center [44, 203] width 89 height 11
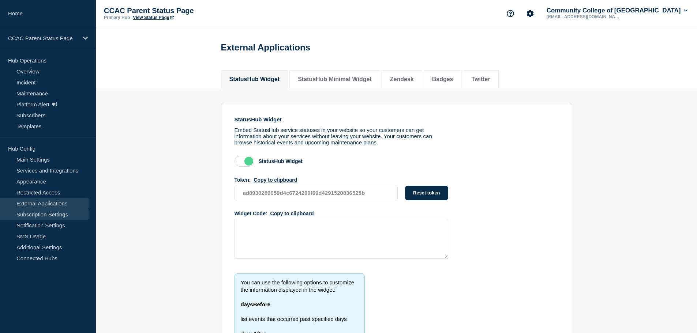
click at [29, 215] on link "Subscription Settings" at bounding box center [44, 214] width 89 height 11
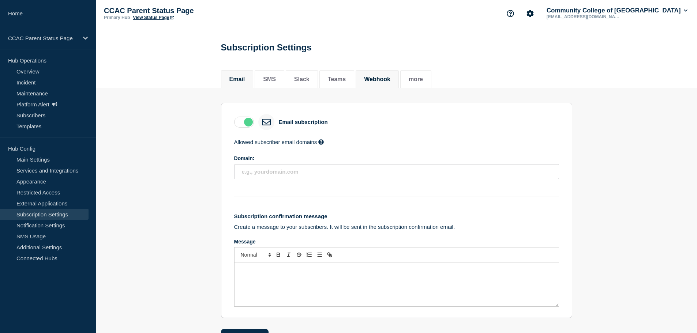
click at [390, 83] on button "Webhook" at bounding box center [377, 79] width 26 height 7
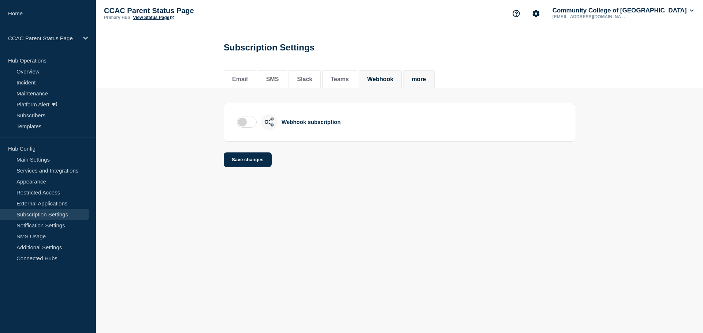
click at [426, 83] on button "more" at bounding box center [418, 79] width 14 height 7
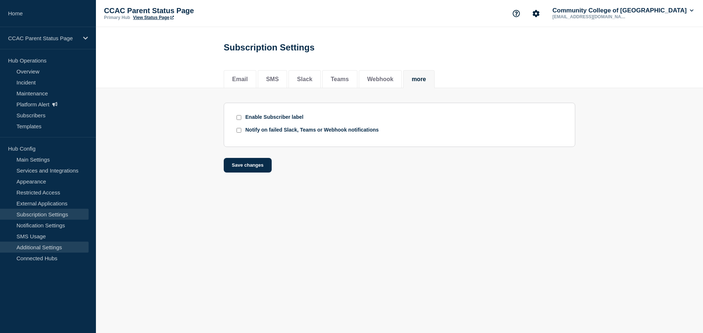
click at [35, 250] on link "Additional Settings" at bounding box center [44, 247] width 89 height 11
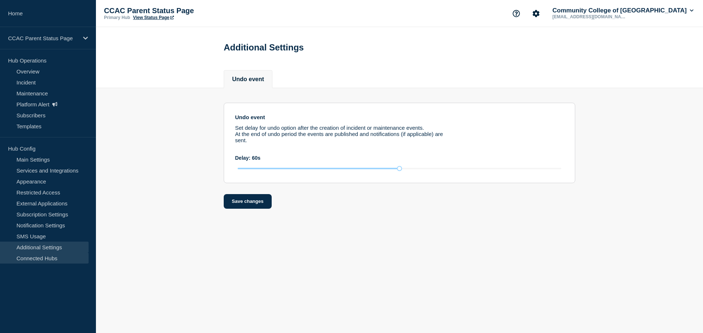
click at [34, 258] on link "Connected Hubs" at bounding box center [44, 258] width 89 height 11
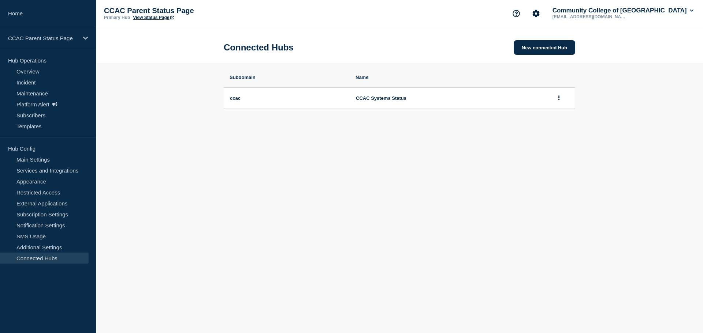
click at [23, 61] on p "Hub Operations" at bounding box center [48, 60] width 96 height 11
click at [27, 106] on link "Platform Alert" at bounding box center [44, 104] width 89 height 11
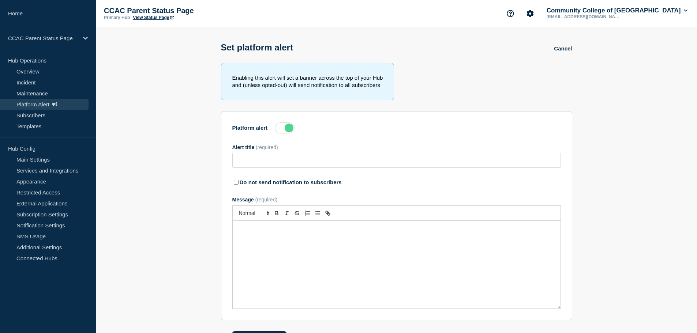
type input "WebNow"
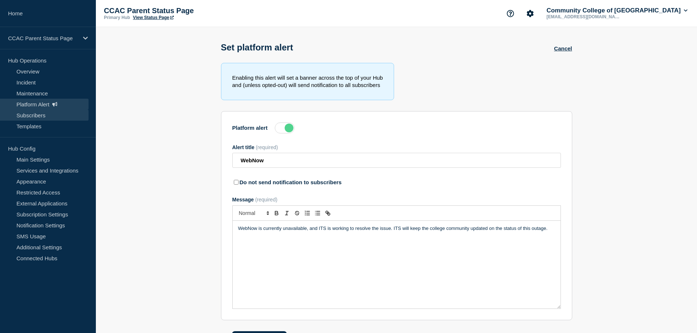
click at [29, 118] on link "Subscribers" at bounding box center [44, 115] width 89 height 11
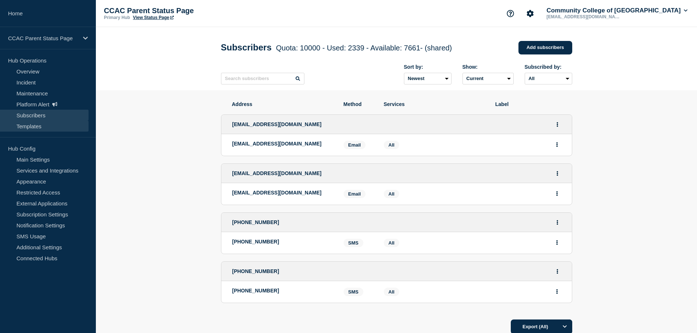
click at [30, 124] on link "Templates" at bounding box center [44, 126] width 89 height 11
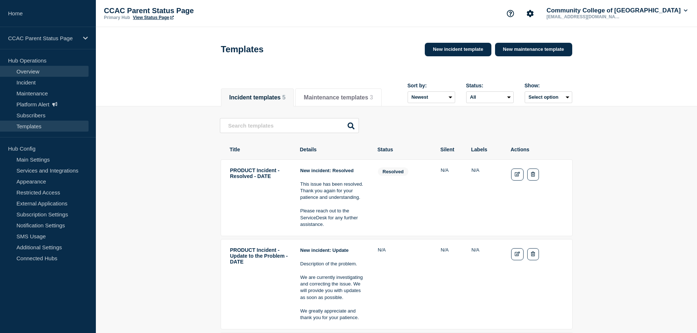
click at [34, 70] on link "Overview" at bounding box center [44, 71] width 89 height 11
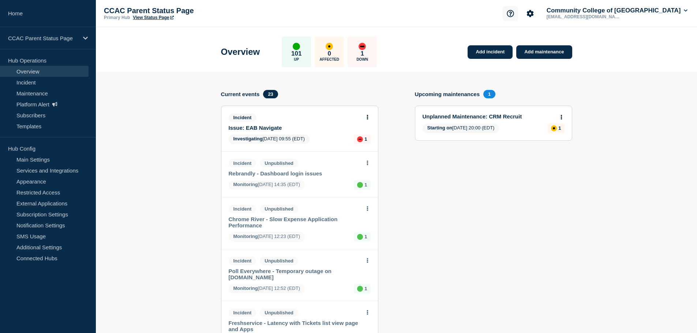
click at [514, 16] on icon "Support" at bounding box center [510, 13] width 7 height 7
click at [504, 45] on link "Help Guides" at bounding box center [516, 43] width 30 height 6
click at [47, 161] on link "Main Settings" at bounding box center [44, 159] width 89 height 11
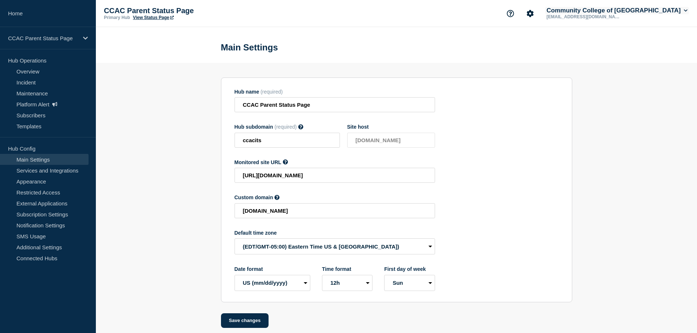
click at [685, 8] on button "Community College of [GEOGRAPHIC_DATA]" at bounding box center [617, 10] width 144 height 7
click at [593, 72] on link "User settings" at bounding box center [590, 70] width 32 height 6
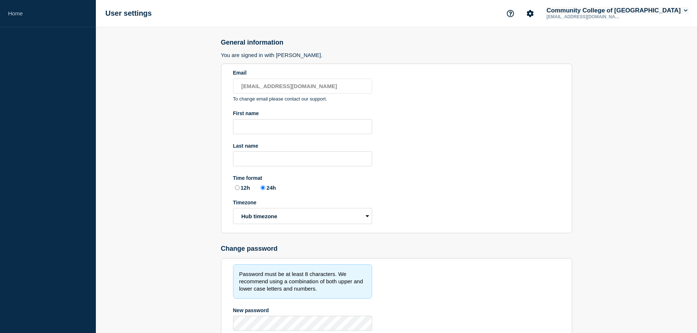
click at [687, 10] on icon at bounding box center [686, 10] width 4 height 4
click at [587, 86] on link "API Key" at bounding box center [584, 88] width 20 height 6
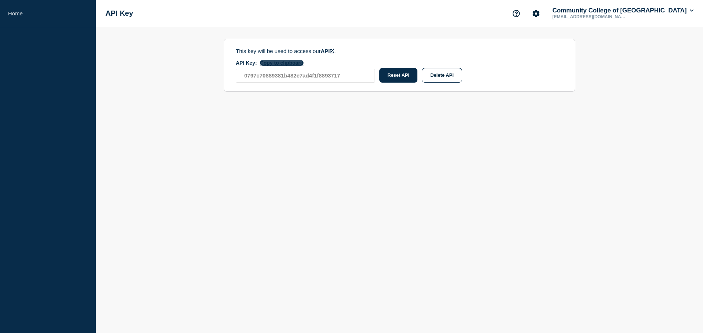
click at [284, 63] on button "Copy to clipboard" at bounding box center [282, 63] width 44 height 6
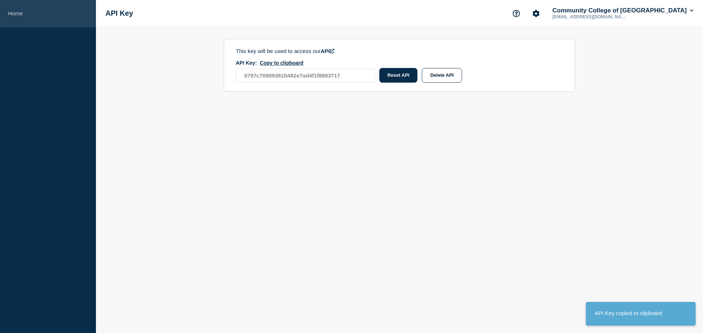
click at [12, 11] on link "Home" at bounding box center [48, 13] width 96 height 27
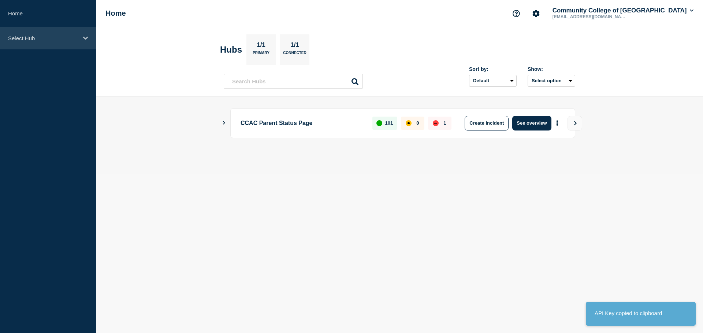
click at [18, 36] on p "Select Hub" at bounding box center [43, 38] width 70 height 6
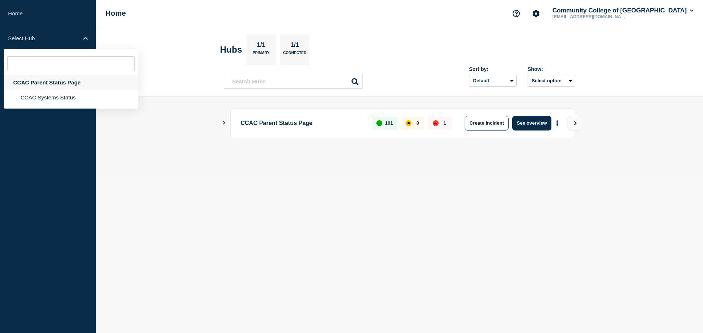
click at [30, 85] on div "CCAC Parent Status Page" at bounding box center [71, 82] width 135 height 15
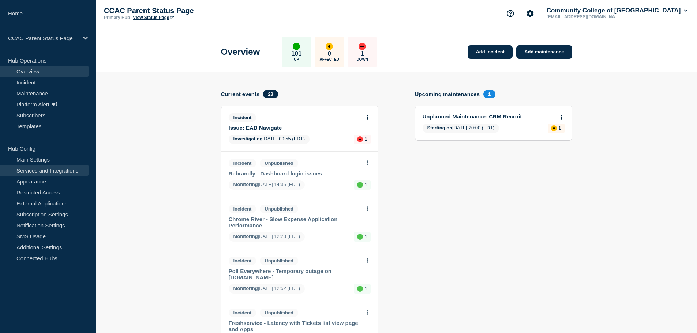
click at [30, 174] on link "Services and Integrations" at bounding box center [44, 170] width 89 height 11
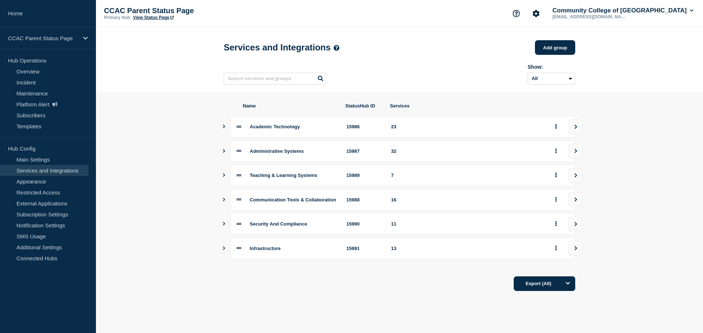
click at [226, 202] on icon "Show services" at bounding box center [223, 200] width 5 height 4
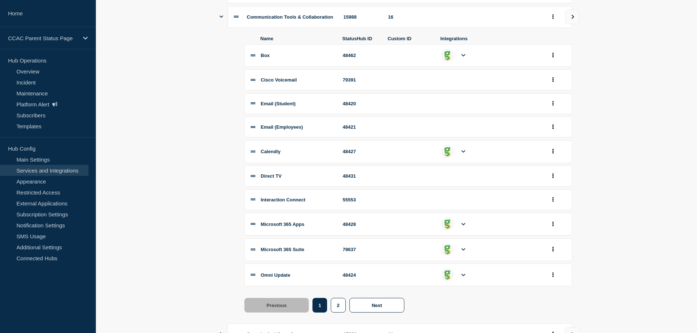
scroll to position [279, 0]
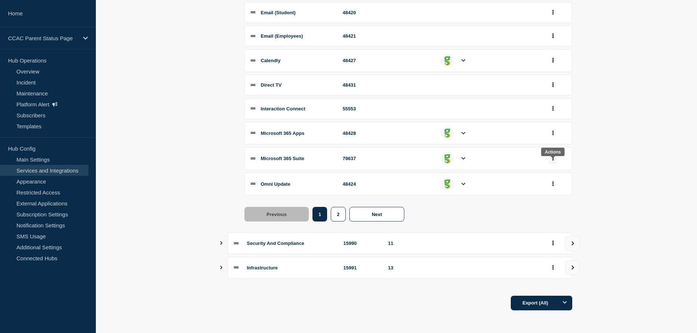
click at [552, 157] on button "group actions" at bounding box center [553, 158] width 9 height 11
click at [552, 173] on button "Edit" at bounding box center [557, 172] width 37 height 11
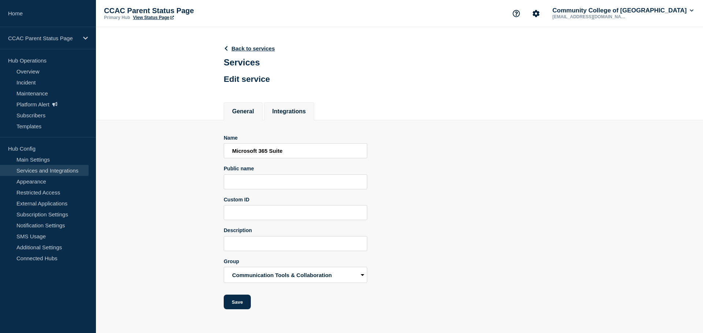
click at [304, 112] on button "Integrations" at bounding box center [289, 111] width 34 height 7
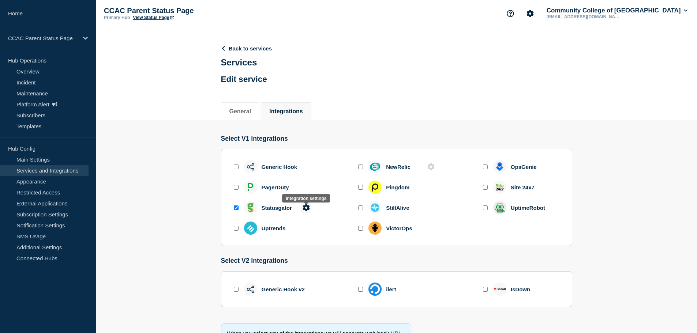
click at [307, 209] on icon at bounding box center [306, 207] width 7 height 7
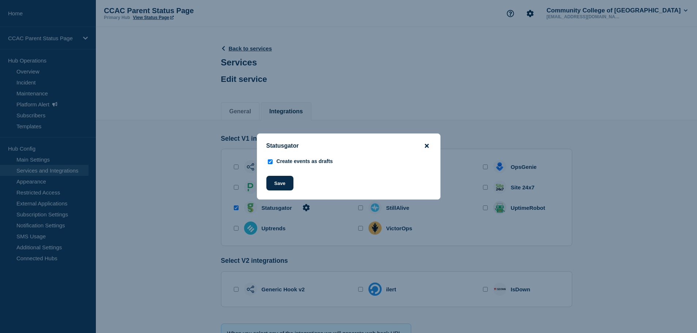
click at [427, 145] on icon "close button" at bounding box center [427, 146] width 4 height 4
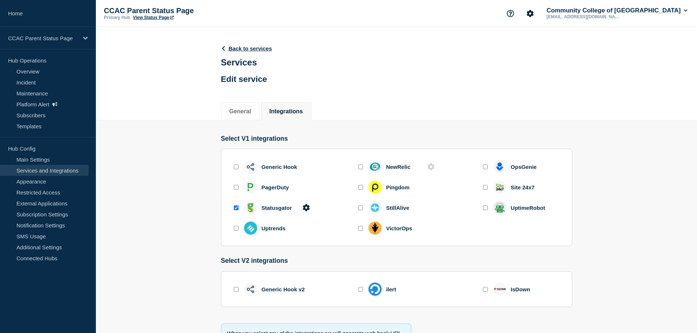
scroll to position [56, 0]
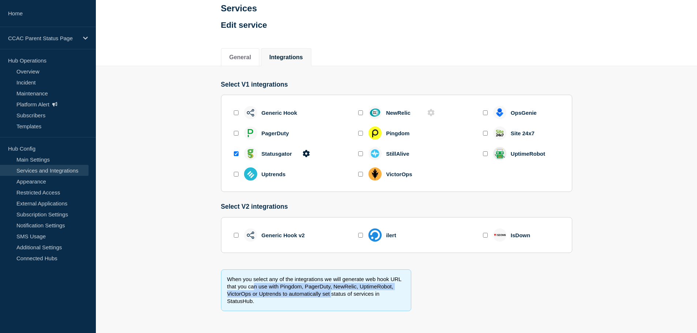
drag, startPoint x: 326, startPoint y: 298, endPoint x: 254, endPoint y: 285, distance: 73.2
click at [254, 285] on div "When you select any of the integrations we will generate web hook URL that you …" at bounding box center [316, 291] width 190 height 42
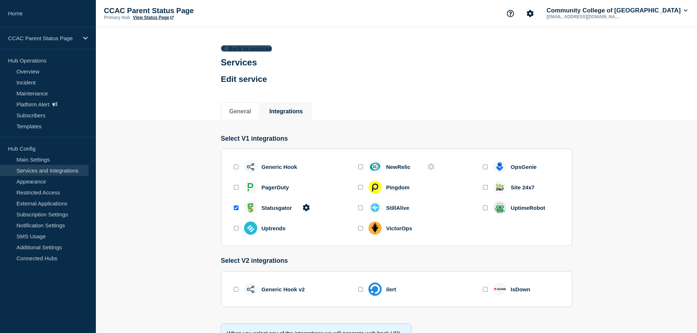
click at [251, 47] on link "Back to services" at bounding box center [246, 48] width 51 height 6
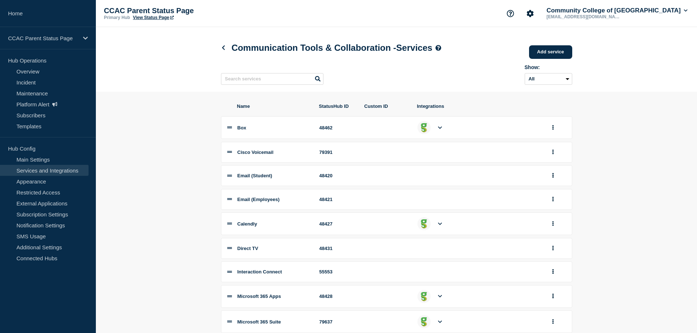
scroll to position [88, 0]
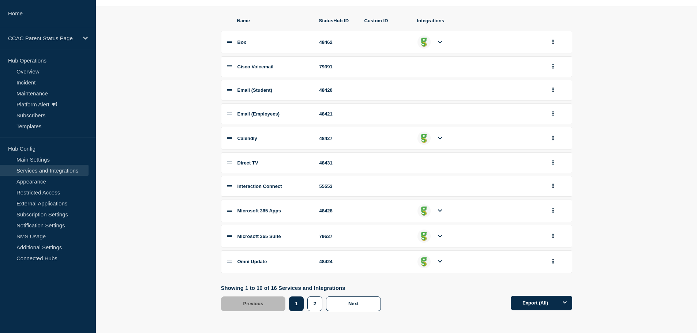
click at [441, 211] on icon at bounding box center [440, 211] width 4 height 3
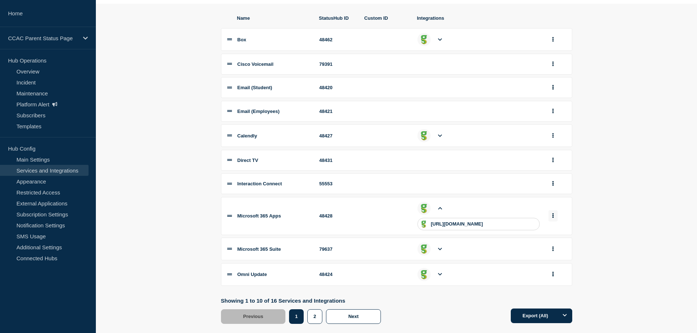
click at [554, 217] on button "group actions" at bounding box center [553, 215] width 9 height 11
click at [551, 232] on button "Edit" at bounding box center [557, 229] width 37 height 11
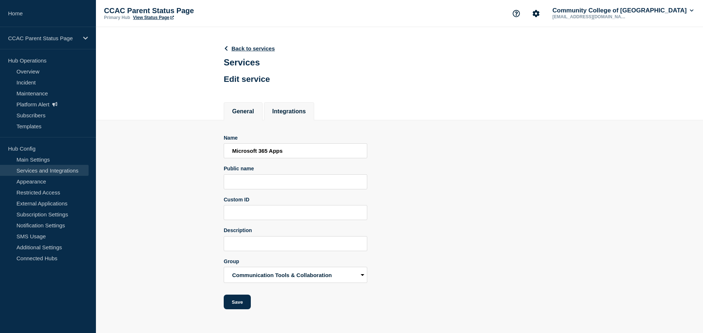
click at [302, 113] on button "Integrations" at bounding box center [289, 111] width 34 height 7
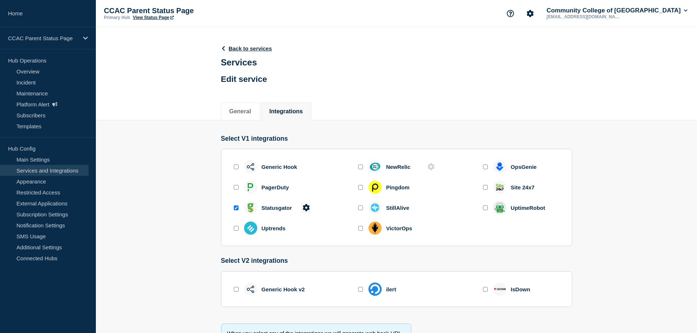
click at [309, 209] on icon at bounding box center [306, 207] width 7 height 7
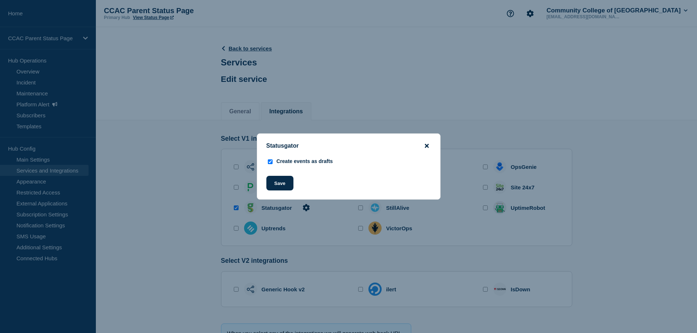
click at [428, 143] on icon "close button" at bounding box center [427, 146] width 4 height 6
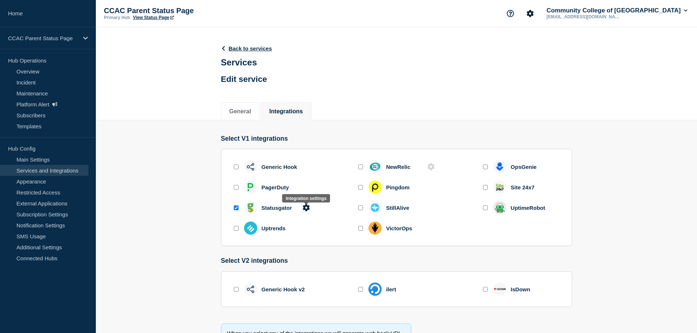
click at [303, 211] on icon at bounding box center [306, 207] width 7 height 7
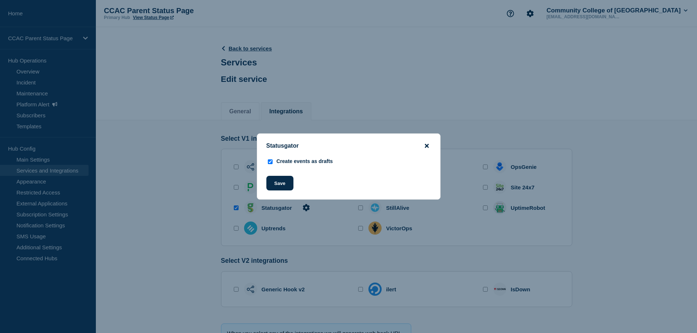
click at [426, 144] on icon "close button" at bounding box center [427, 146] width 4 height 4
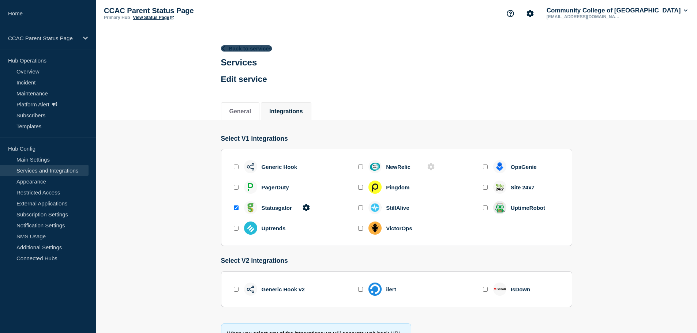
click at [254, 48] on link "Back to services" at bounding box center [246, 48] width 51 height 6
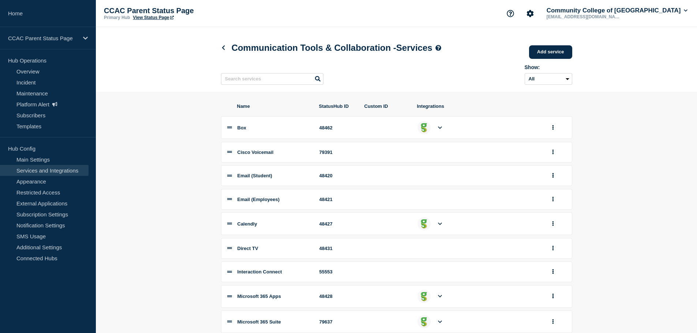
scroll to position [88, 0]
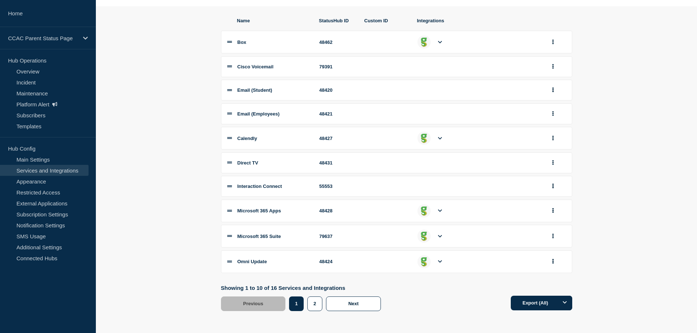
click at [441, 212] on icon at bounding box center [440, 211] width 4 height 5
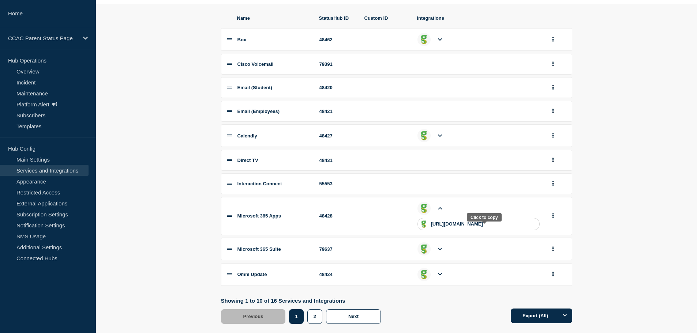
click at [472, 227] on p "[URL][DOMAIN_NAME]" at bounding box center [457, 223] width 52 height 5
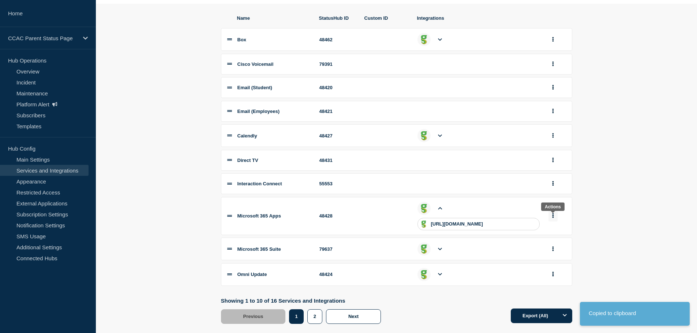
click at [552, 218] on icon "group actions" at bounding box center [553, 215] width 2 height 5
click at [612, 229] on section "Name StatusHub ID Custom ID Integrations Box 48462 Cisco Voicemail 79391 Email …" at bounding box center [396, 170] width 601 height 332
click at [552, 248] on button "group actions" at bounding box center [553, 249] width 9 height 11
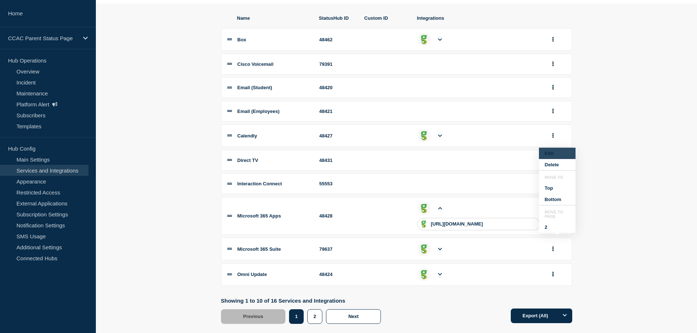
click at [553, 157] on button "Edit" at bounding box center [557, 153] width 37 height 11
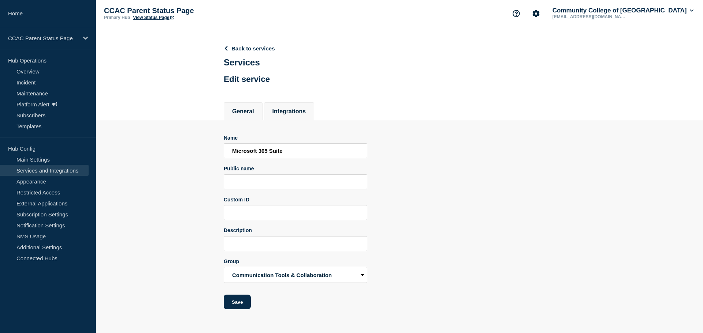
click at [300, 115] on button "Integrations" at bounding box center [289, 111] width 34 height 7
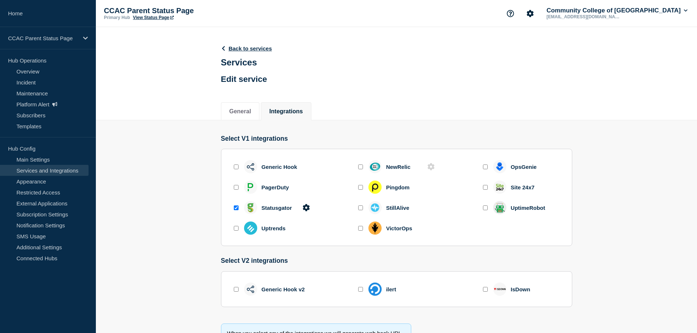
scroll to position [56, 0]
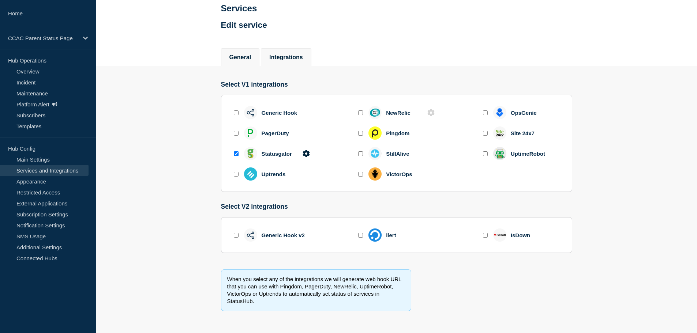
click at [243, 58] on button "General" at bounding box center [240, 57] width 22 height 7
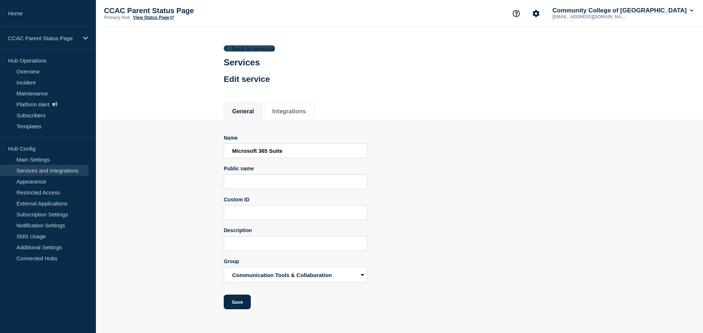
click at [252, 47] on link "Back to services" at bounding box center [249, 48] width 51 height 6
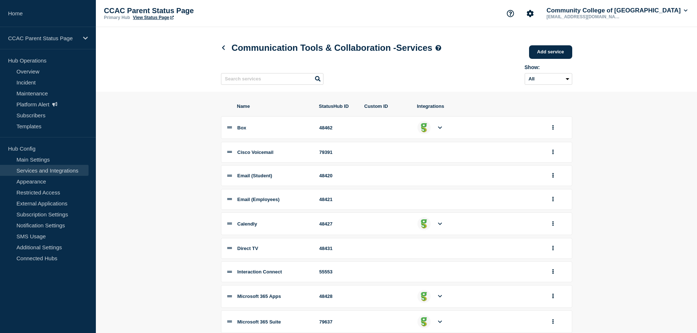
scroll to position [88, 0]
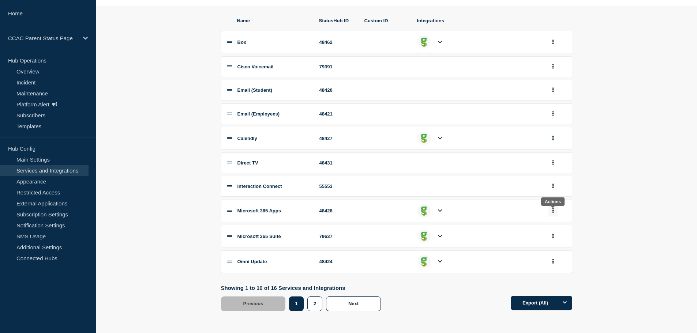
click at [553, 210] on icon "group actions" at bounding box center [552, 211] width 1 height 5
click at [550, 227] on button "Edit" at bounding box center [557, 224] width 37 height 11
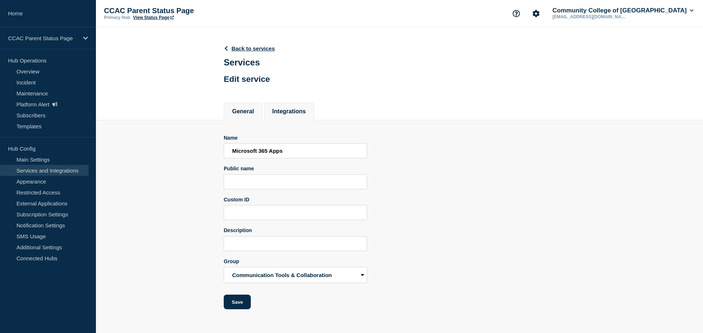
click at [289, 115] on button "Integrations" at bounding box center [289, 111] width 34 height 7
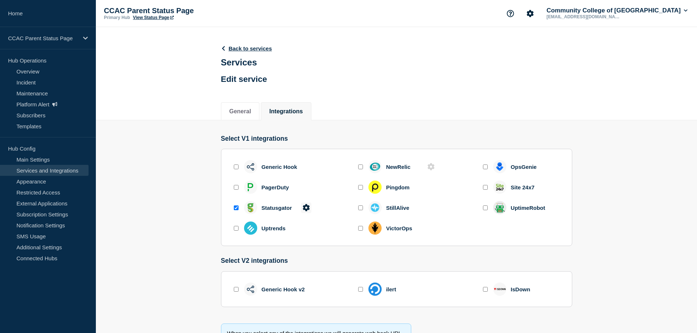
click at [309, 208] on icon at bounding box center [306, 207] width 7 height 7
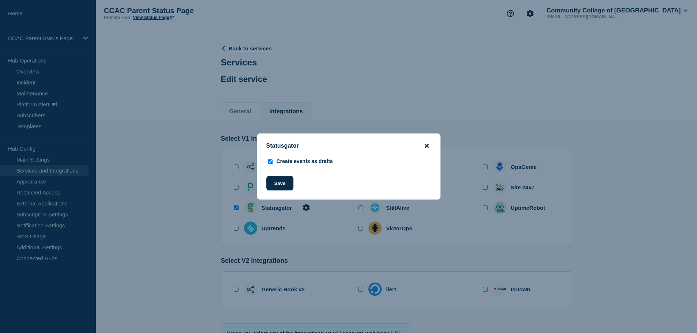
click at [427, 144] on icon "close button" at bounding box center [427, 146] width 4 height 6
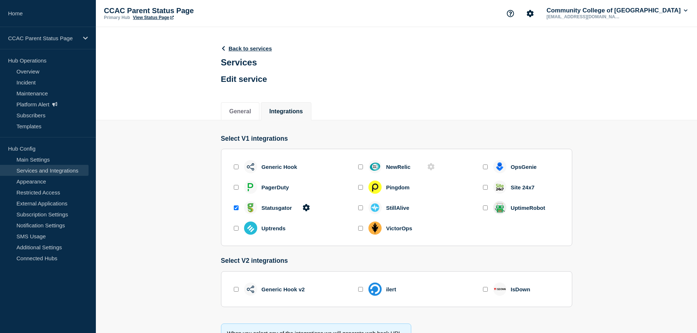
click at [172, 120] on div "General Integrations" at bounding box center [396, 107] width 601 height 25
click at [86, 38] on icon at bounding box center [85, 38] width 5 height 3
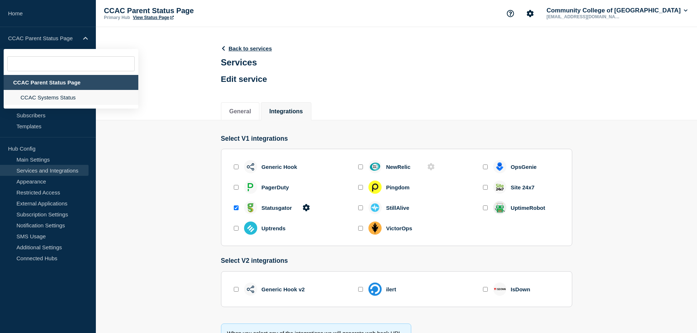
click at [55, 99] on li "CCAC Systems Status" at bounding box center [71, 97] width 135 height 15
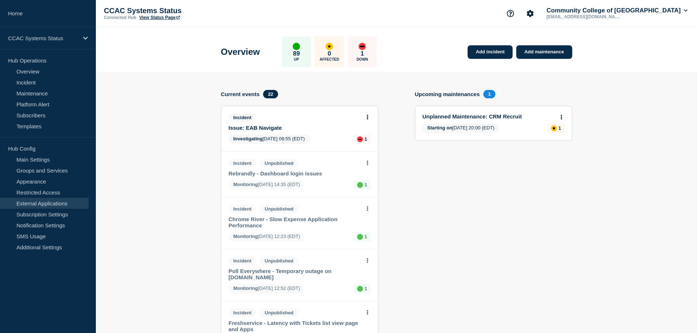
click at [34, 205] on link "External Applications" at bounding box center [44, 203] width 89 height 11
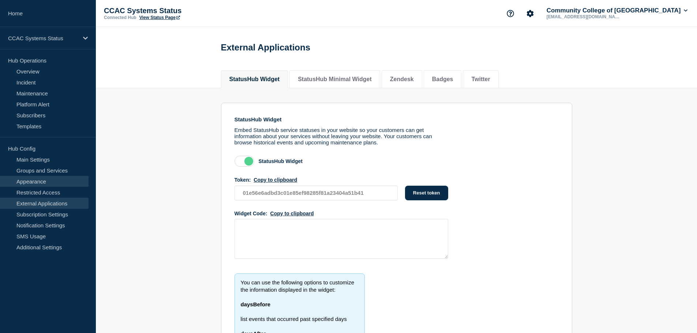
click at [30, 182] on link "Appearance" at bounding box center [44, 181] width 89 height 11
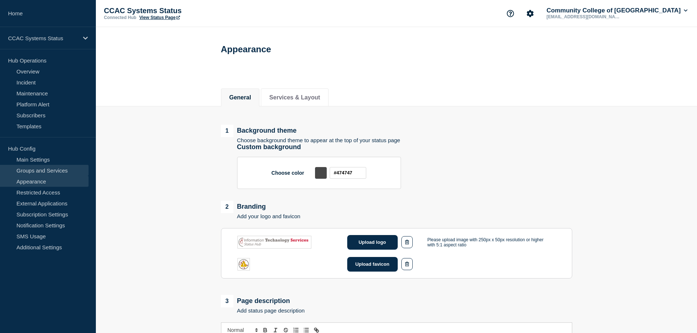
click at [37, 169] on link "Groups and Services" at bounding box center [44, 170] width 89 height 11
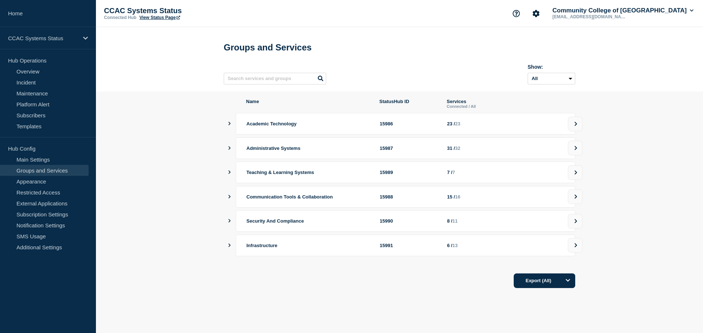
click at [230, 199] on icon "showServices" at bounding box center [229, 197] width 2 height 4
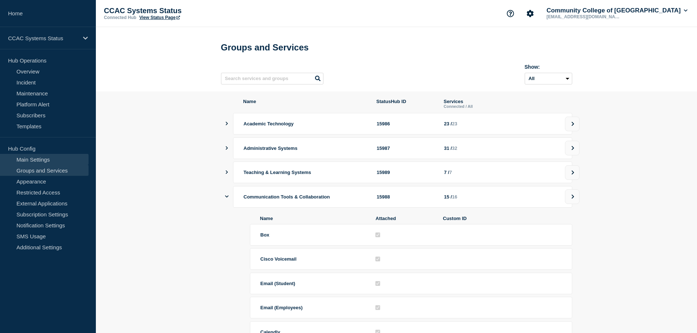
click at [33, 160] on link "Main Settings" at bounding box center [44, 159] width 89 height 11
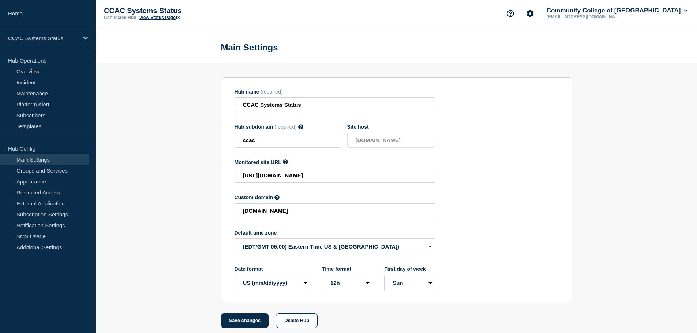
scroll to position [8, 0]
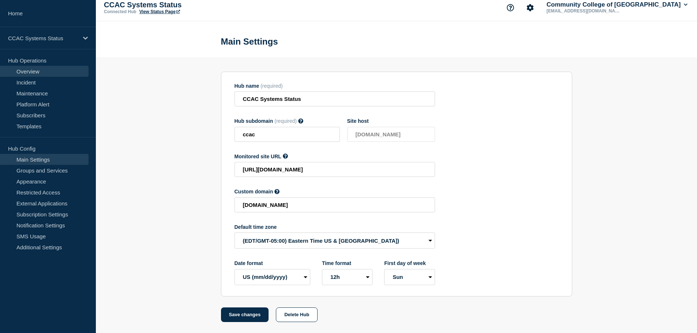
click at [27, 74] on link "Overview" at bounding box center [44, 71] width 89 height 11
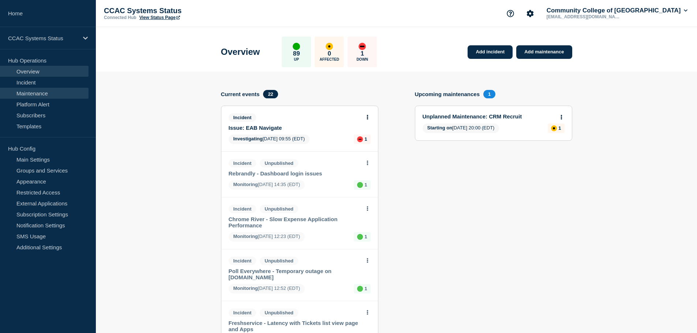
click at [31, 91] on link "Maintenance" at bounding box center [44, 93] width 89 height 11
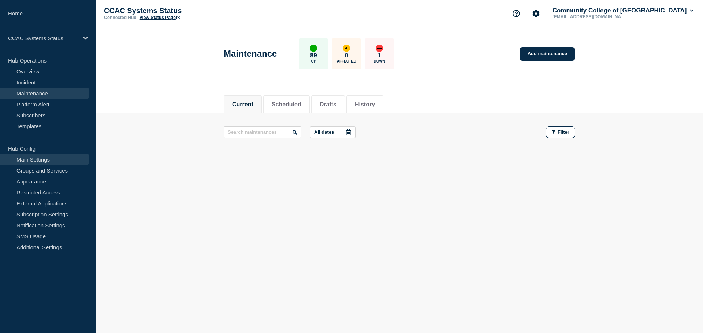
click at [28, 162] on link "Main Settings" at bounding box center [44, 159] width 89 height 11
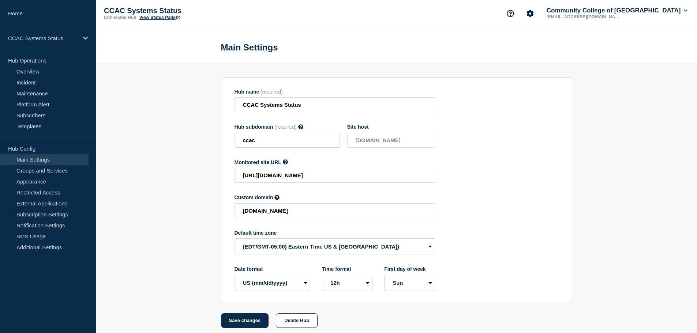
scroll to position [8, 0]
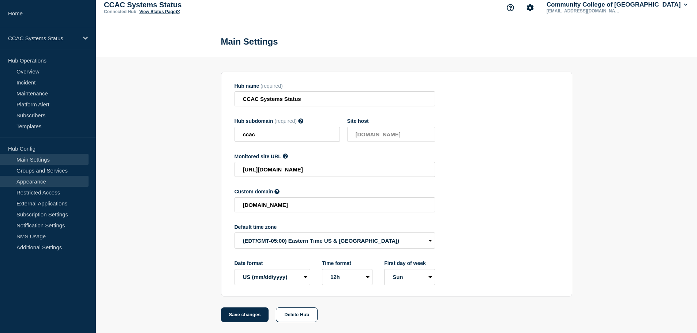
click at [25, 180] on link "Appearance" at bounding box center [44, 181] width 89 height 11
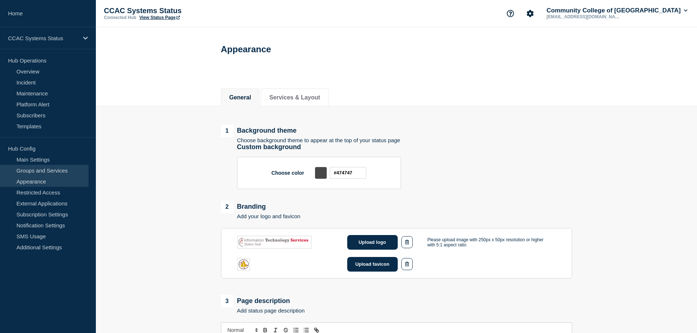
click at [34, 172] on link "Groups and Services" at bounding box center [44, 170] width 89 height 11
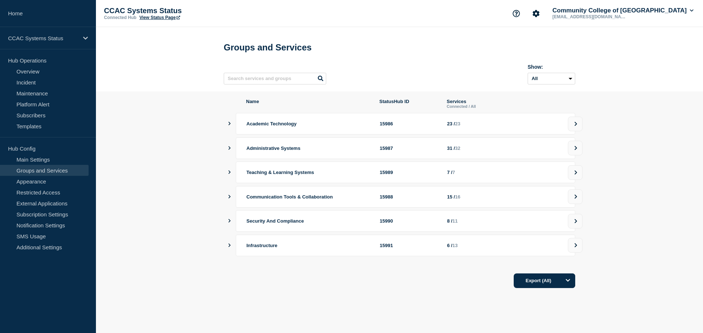
click at [230, 199] on icon "showServices" at bounding box center [229, 197] width 2 height 4
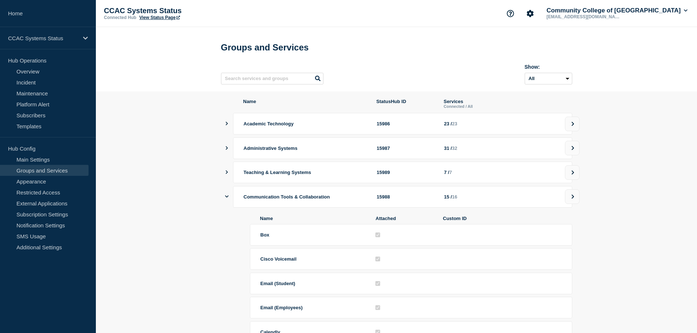
click at [361, 47] on h1 "Groups and Services" at bounding box center [396, 47] width 351 height 10
click at [34, 207] on link "External Applications" at bounding box center [44, 203] width 89 height 11
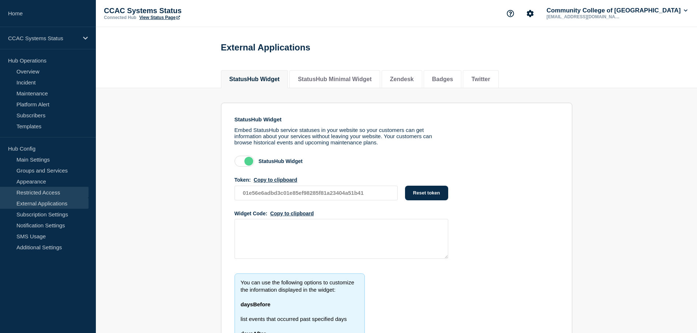
click at [27, 191] on link "Restricted Access" at bounding box center [44, 192] width 89 height 11
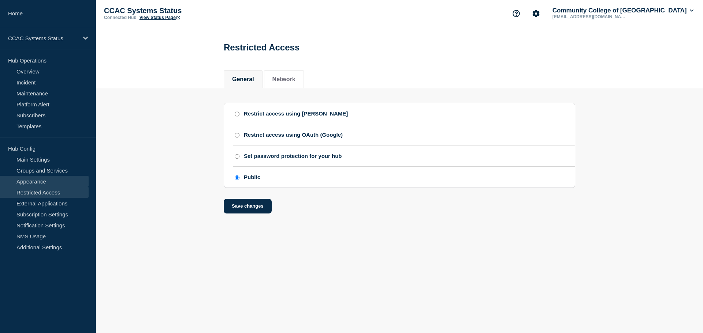
click at [45, 184] on link "Appearance" at bounding box center [44, 181] width 89 height 11
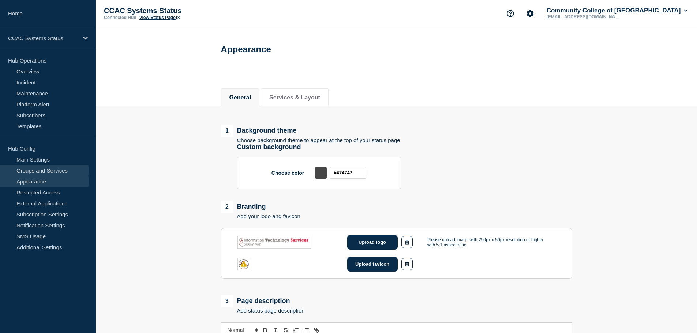
click at [59, 172] on link "Groups and Services" at bounding box center [44, 170] width 89 height 11
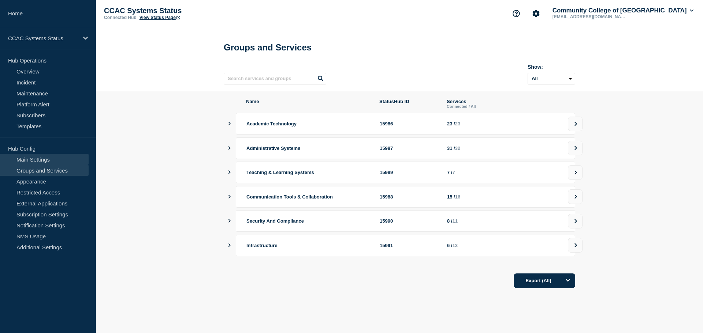
click at [51, 162] on link "Main Settings" at bounding box center [44, 159] width 89 height 11
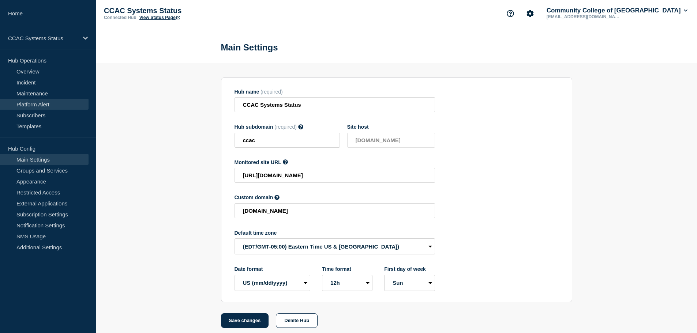
click at [34, 106] on link "Platform Alert" at bounding box center [44, 104] width 89 height 11
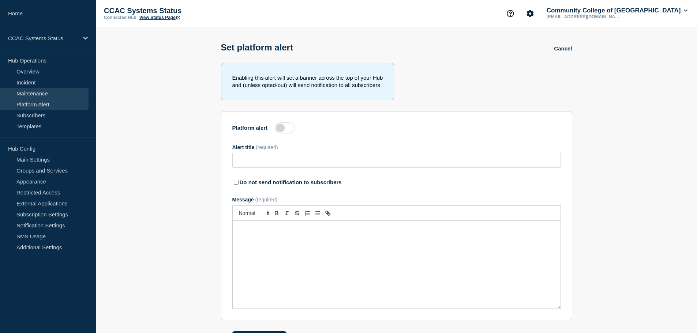
click at [34, 92] on link "Maintenance" at bounding box center [44, 93] width 89 height 11
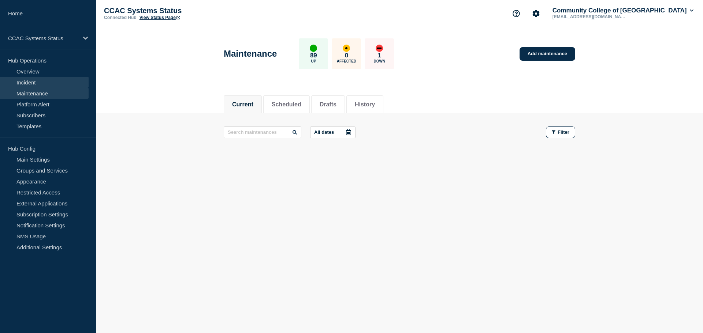
click at [30, 80] on link "Incident" at bounding box center [44, 82] width 89 height 11
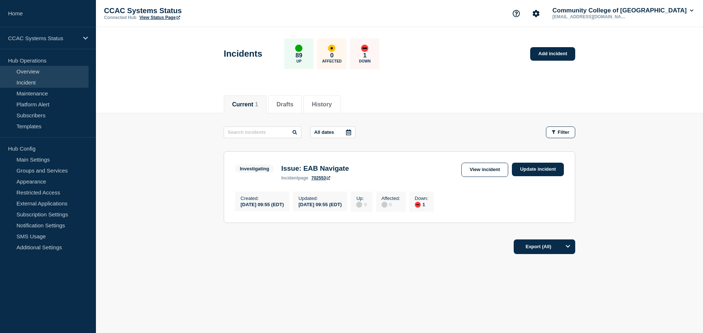
click at [35, 72] on link "Overview" at bounding box center [44, 71] width 89 height 11
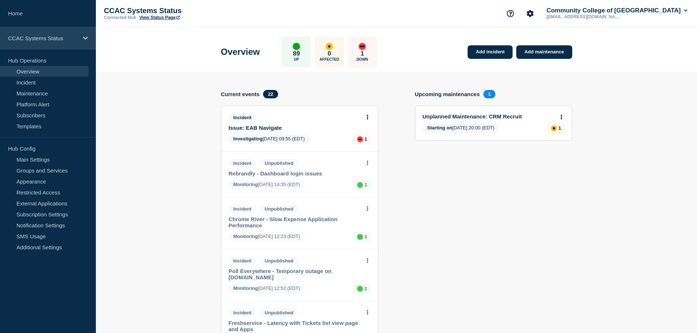
click at [39, 39] on p "CCAC Systems Status" at bounding box center [43, 38] width 70 height 6
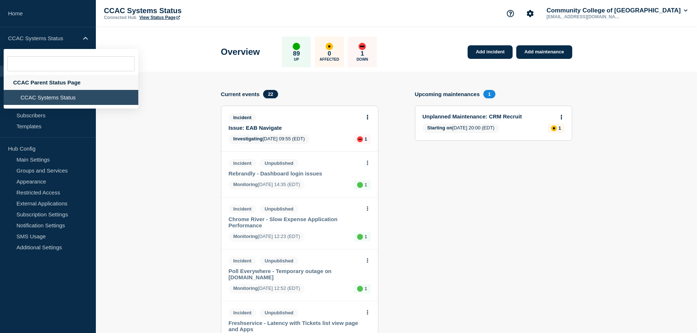
click at [39, 83] on div "CCAC Parent Status Page" at bounding box center [71, 82] width 135 height 15
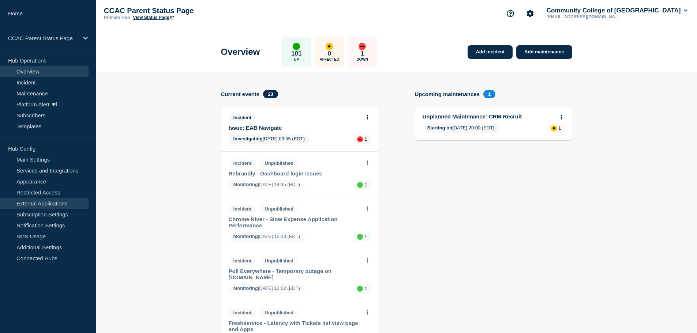
click at [30, 202] on link "External Applications" at bounding box center [44, 203] width 89 height 11
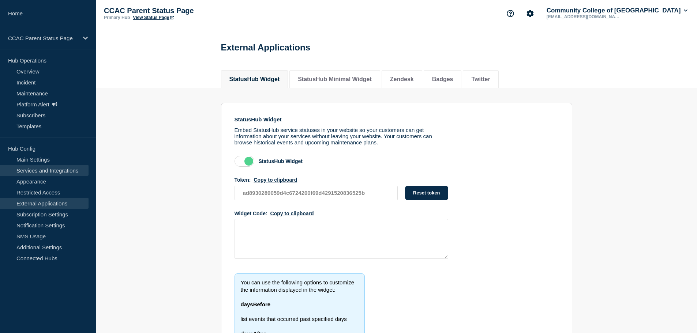
click at [43, 172] on link "Services and Integrations" at bounding box center [44, 170] width 89 height 11
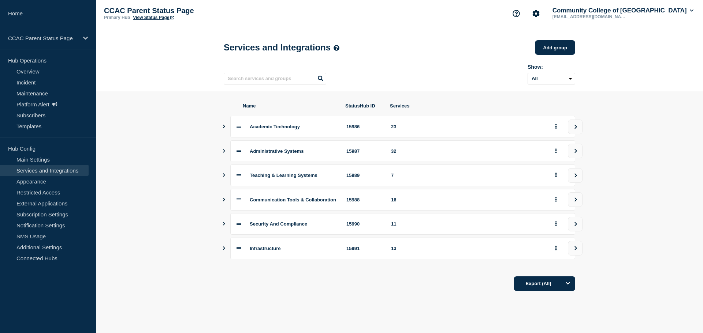
click at [225, 202] on icon "Show services" at bounding box center [223, 200] width 5 height 4
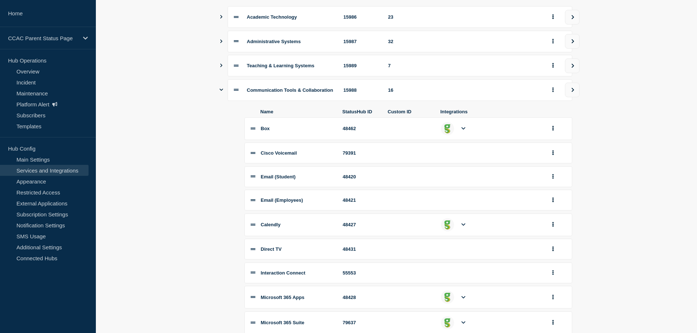
scroll to position [256, 0]
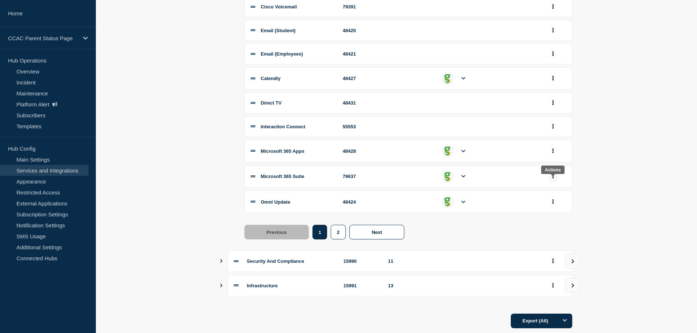
click at [555, 182] on button "group actions" at bounding box center [553, 176] width 9 height 11
click at [552, 195] on button "Edit" at bounding box center [557, 189] width 37 height 11
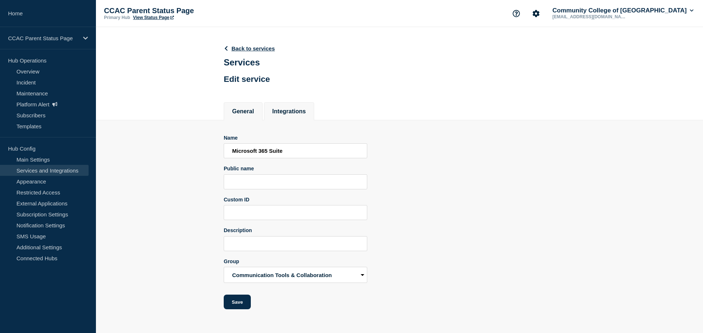
click at [296, 115] on button "Integrations" at bounding box center [289, 111] width 34 height 7
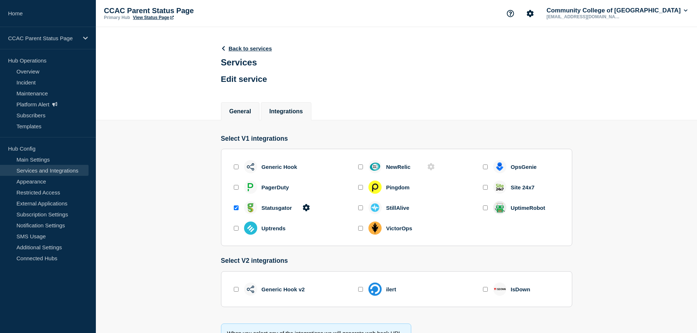
click at [247, 113] on button "General" at bounding box center [240, 111] width 22 height 7
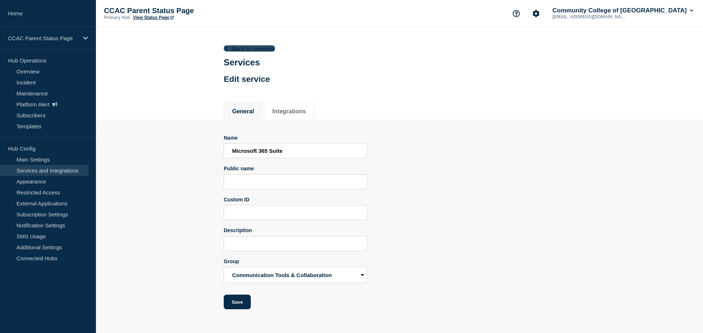
click at [262, 47] on link "Back to services" at bounding box center [249, 48] width 51 height 6
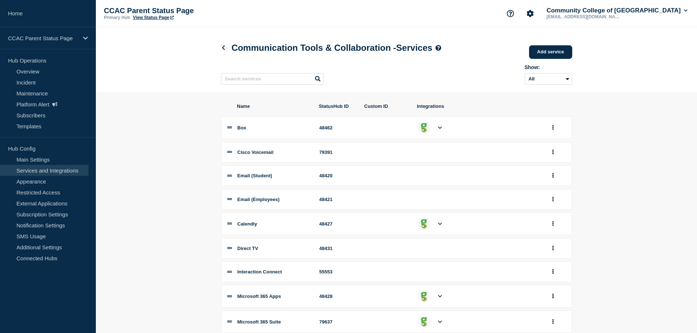
scroll to position [88, 0]
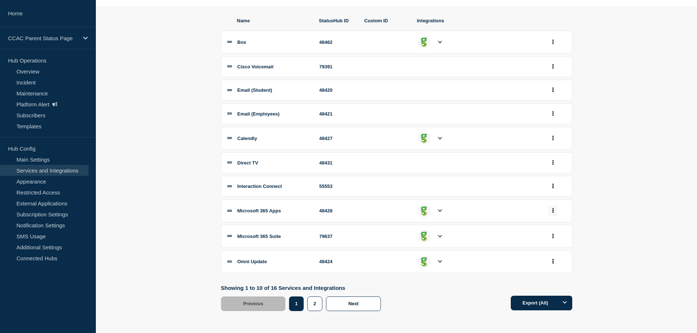
click at [552, 210] on icon "group actions" at bounding box center [553, 210] width 2 height 5
click at [557, 227] on button "Edit" at bounding box center [557, 224] width 37 height 11
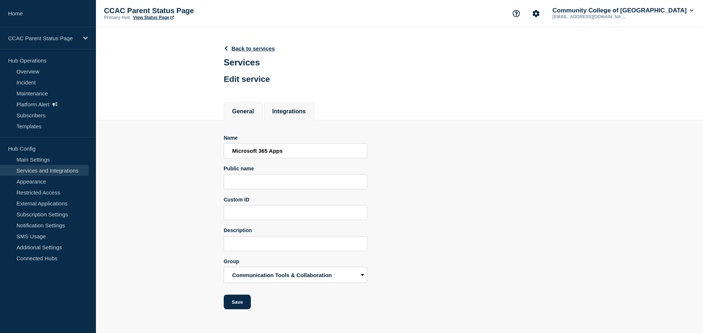
click at [285, 110] on button "Integrations" at bounding box center [289, 111] width 34 height 7
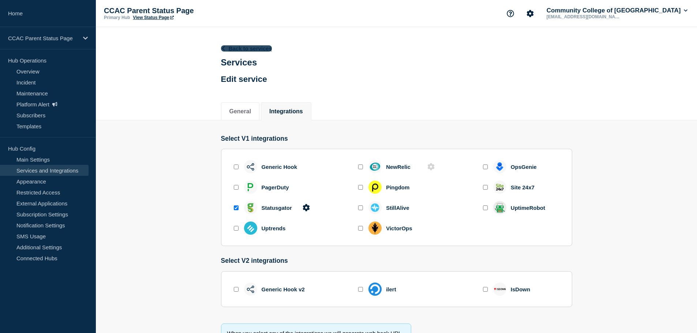
click at [266, 50] on link "Back to services" at bounding box center [246, 48] width 51 height 6
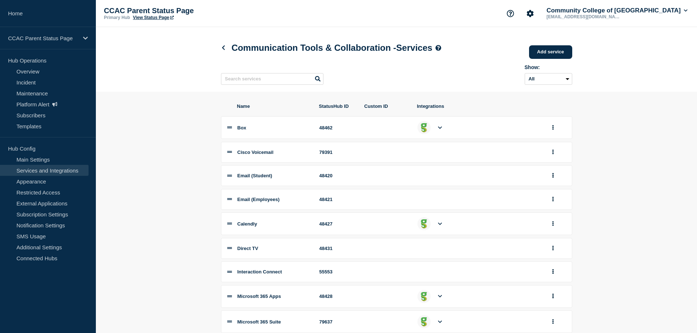
scroll to position [88, 0]
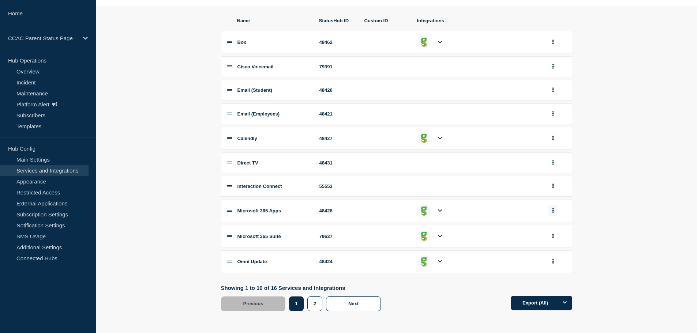
click at [552, 210] on icon "group actions" at bounding box center [553, 210] width 2 height 5
click at [627, 208] on section "Name StatusHub ID Custom ID Integrations Box 48462 Cisco Voicemail 79391 Email …" at bounding box center [396, 164] width 601 height 316
click at [554, 235] on icon "group actions" at bounding box center [553, 236] width 2 height 5
click at [640, 212] on section "Name StatusHub ID Custom ID Integrations Box 48462 Cisco Voicemail 79391 Email …" at bounding box center [396, 164] width 601 height 316
click at [230, 235] on icon at bounding box center [229, 236] width 5 height 5
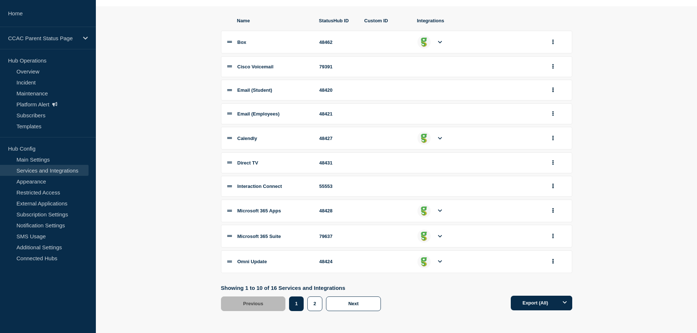
scroll to position [0, 0]
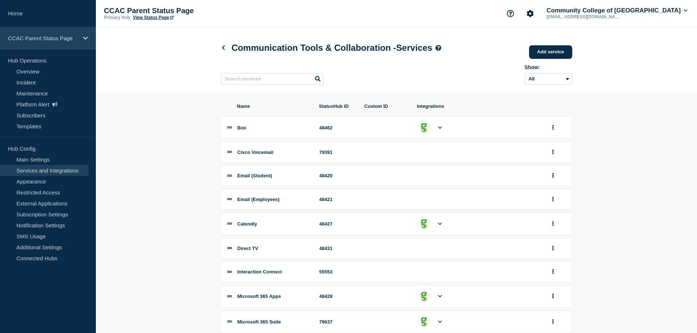
click at [50, 41] on p "CCAC Parent Status Page" at bounding box center [43, 38] width 70 height 6
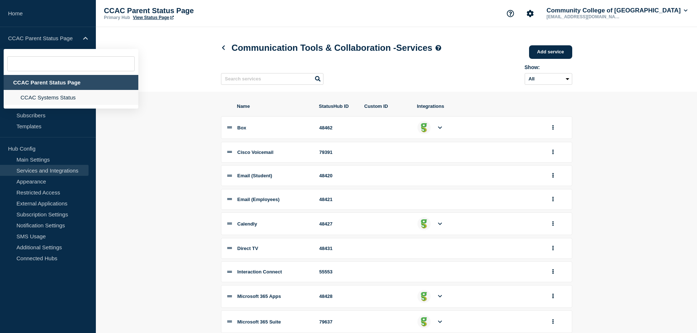
click at [49, 96] on li "CCAC Systems Status" at bounding box center [71, 97] width 135 height 15
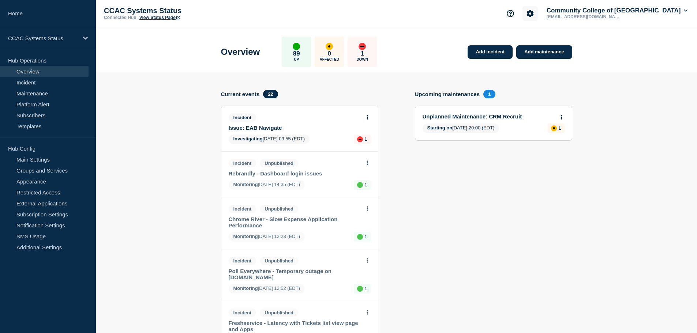
click at [534, 16] on icon "Account settings" at bounding box center [530, 13] width 7 height 7
click at [688, 12] on button "Community College of [GEOGRAPHIC_DATA]" at bounding box center [617, 10] width 144 height 7
click at [587, 87] on link "API Key" at bounding box center [584, 88] width 20 height 6
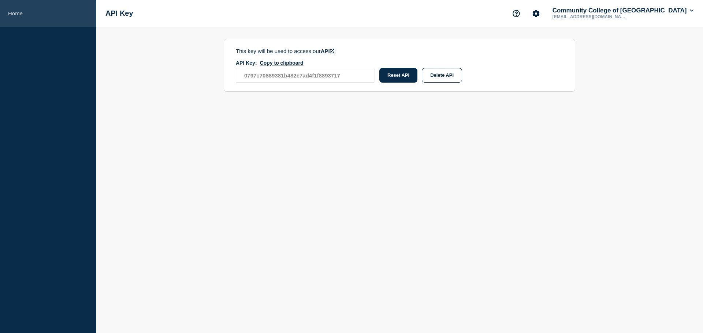
click at [11, 12] on link "Home" at bounding box center [48, 13] width 96 height 27
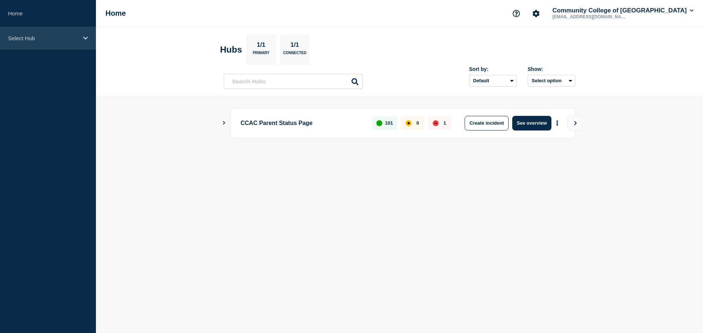
click at [33, 42] on div "Select Hub" at bounding box center [48, 38] width 96 height 22
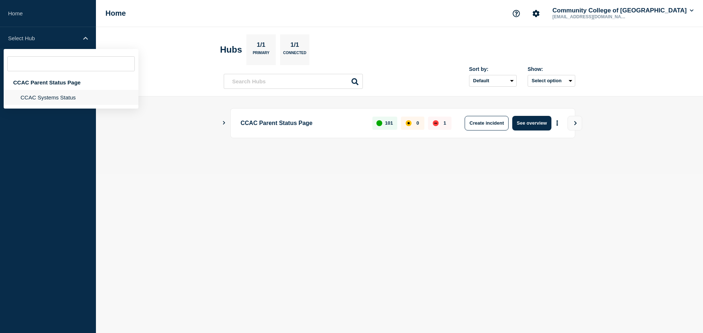
click at [29, 97] on li "CCAC Systems Status" at bounding box center [71, 97] width 135 height 15
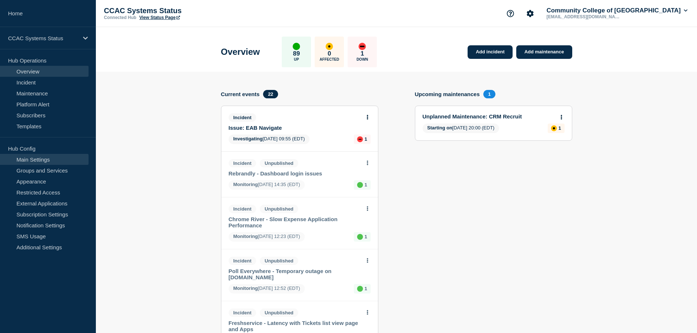
click at [38, 164] on link "Main Settings" at bounding box center [44, 159] width 89 height 11
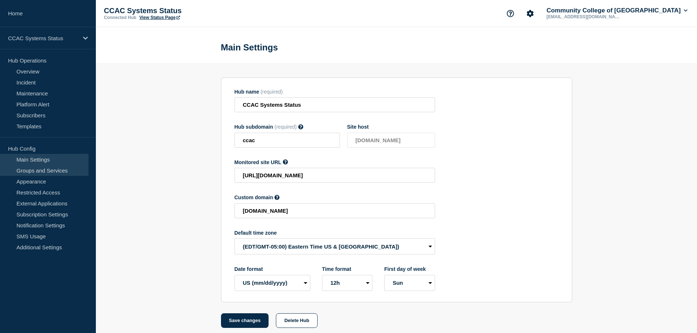
click at [35, 171] on link "Groups and Services" at bounding box center [44, 170] width 89 height 11
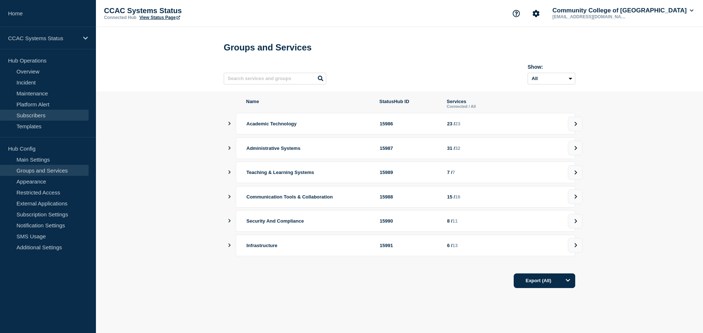
click at [23, 113] on link "Subscribers" at bounding box center [44, 115] width 89 height 11
